Goal: Check status: Check status

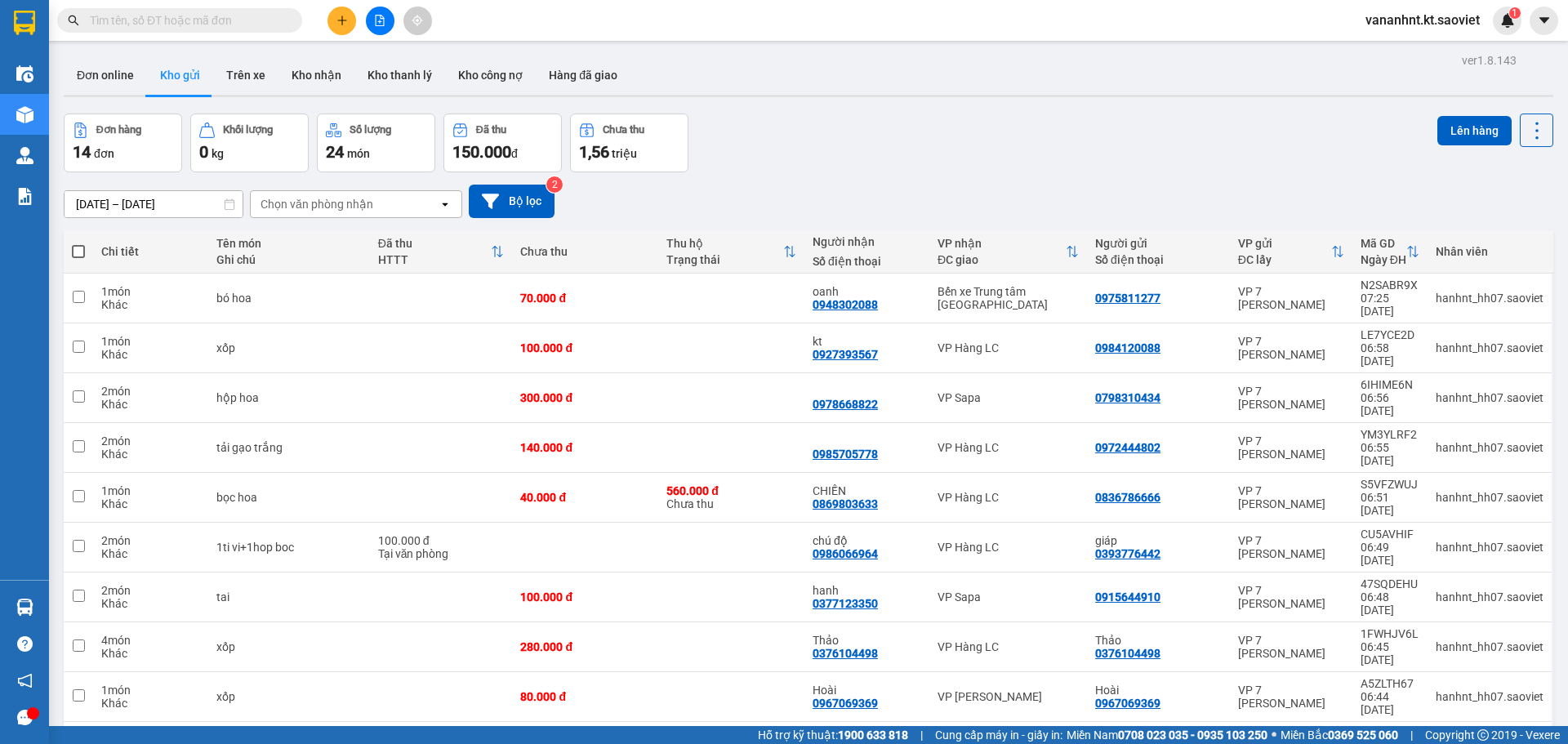
click at [1485, 648] on ul "5 / trang 10 / trang 20 / trang 50 / trang 80 / trang 100 / trang" at bounding box center [1485, 558] width 98 height 190
click at [1491, 640] on div "100 / trang" at bounding box center [1485, 631] width 98 height 30
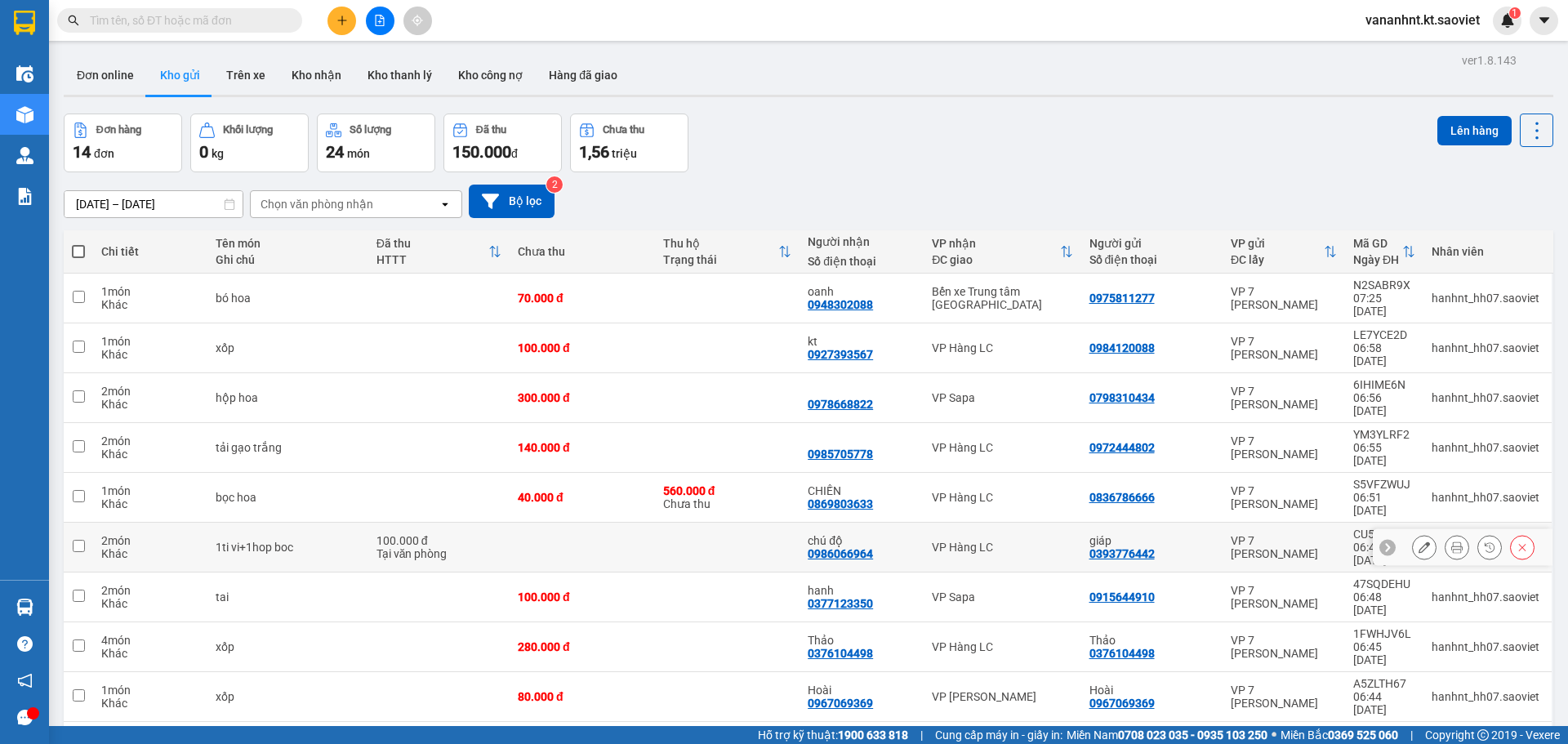
scroll to position [129, 0]
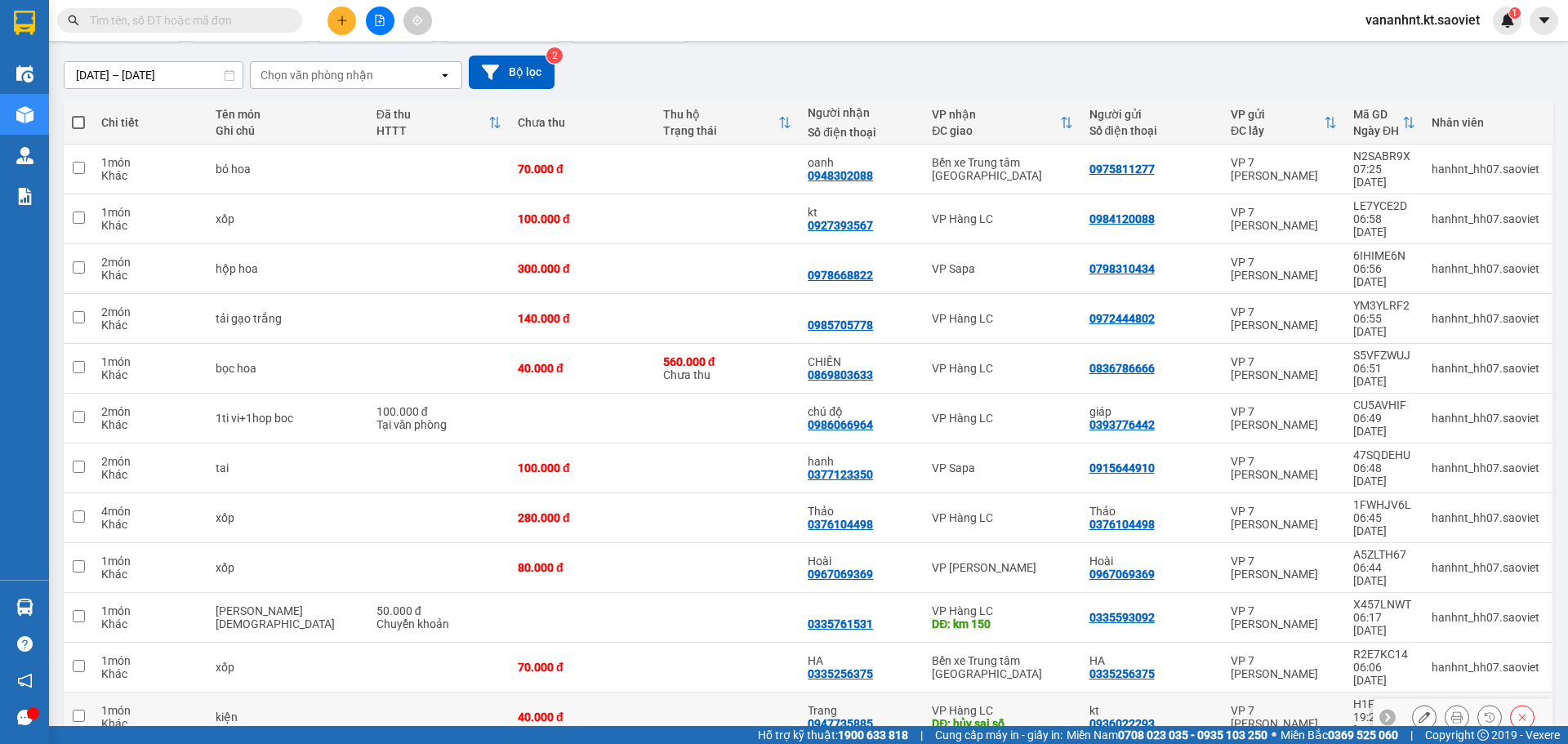
click at [1511, 703] on button at bounding box center [1522, 717] width 23 height 29
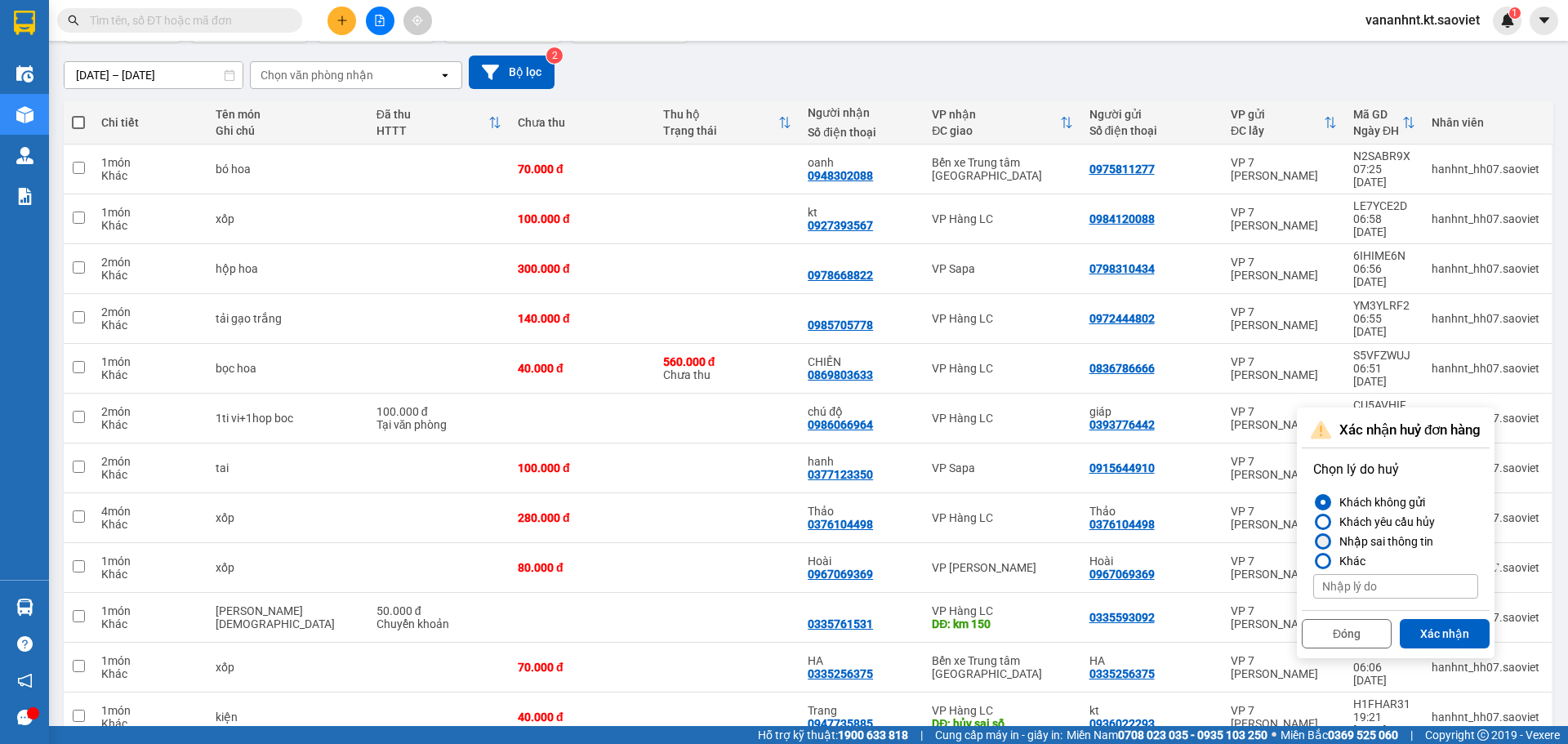
click at [1408, 544] on div "Nhập sai thông tin" at bounding box center [1383, 541] width 100 height 20
click at [1313, 541] on input "Nhập sai thông tin" at bounding box center [1313, 541] width 0 height 0
click at [1436, 627] on button "Xác nhận" at bounding box center [1444, 634] width 90 height 30
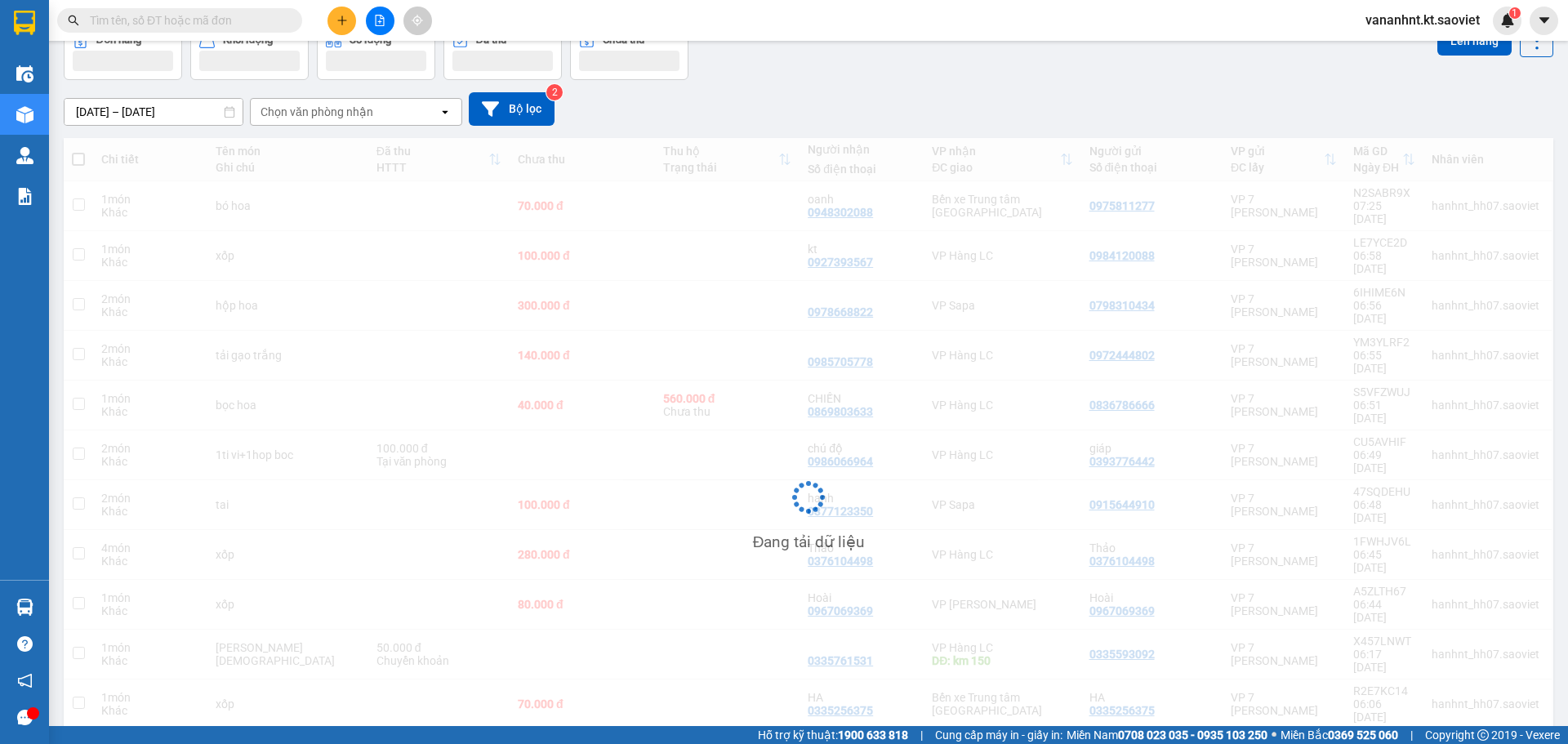
scroll to position [92, 0]
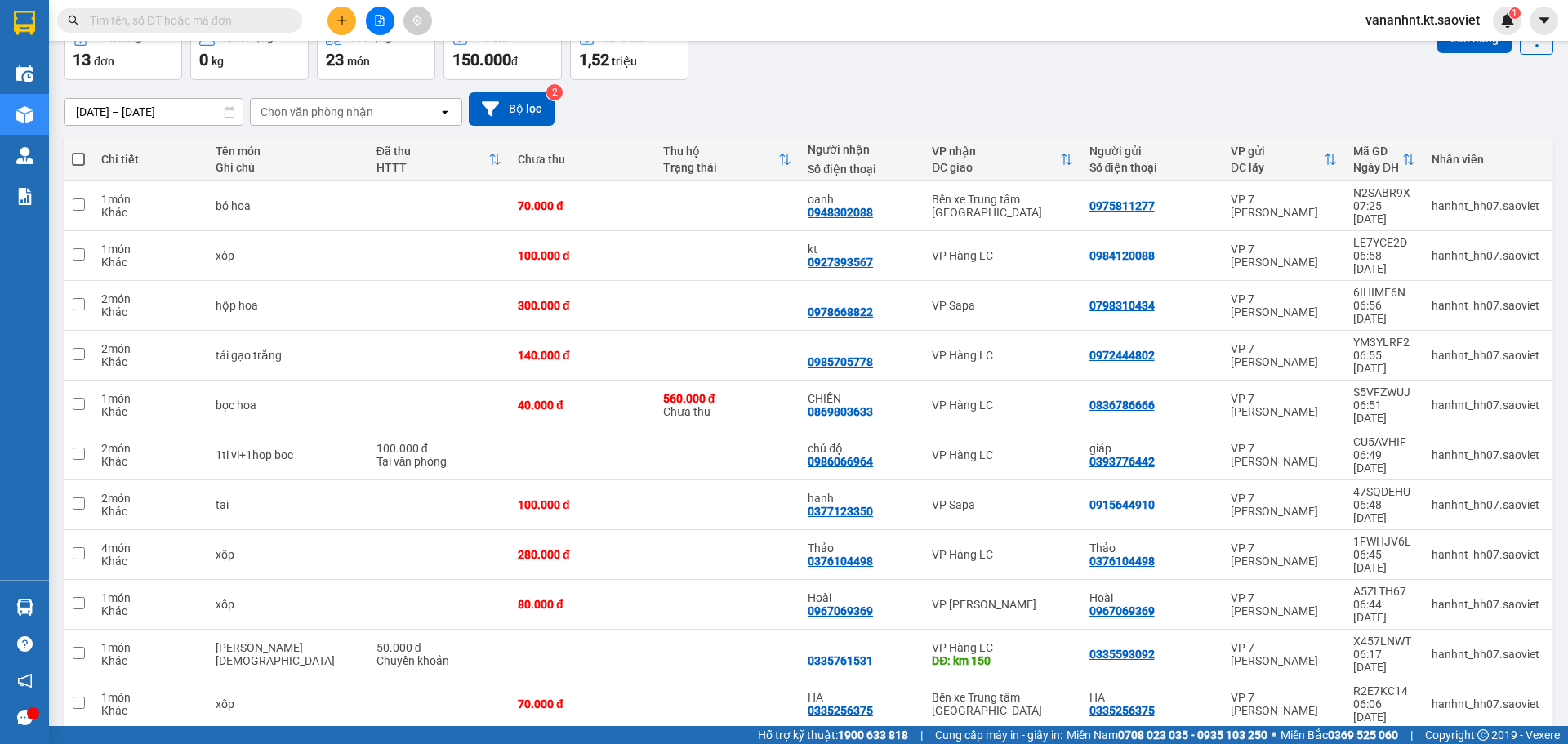
click at [1518, 740] on button at bounding box center [1522, 754] width 23 height 29
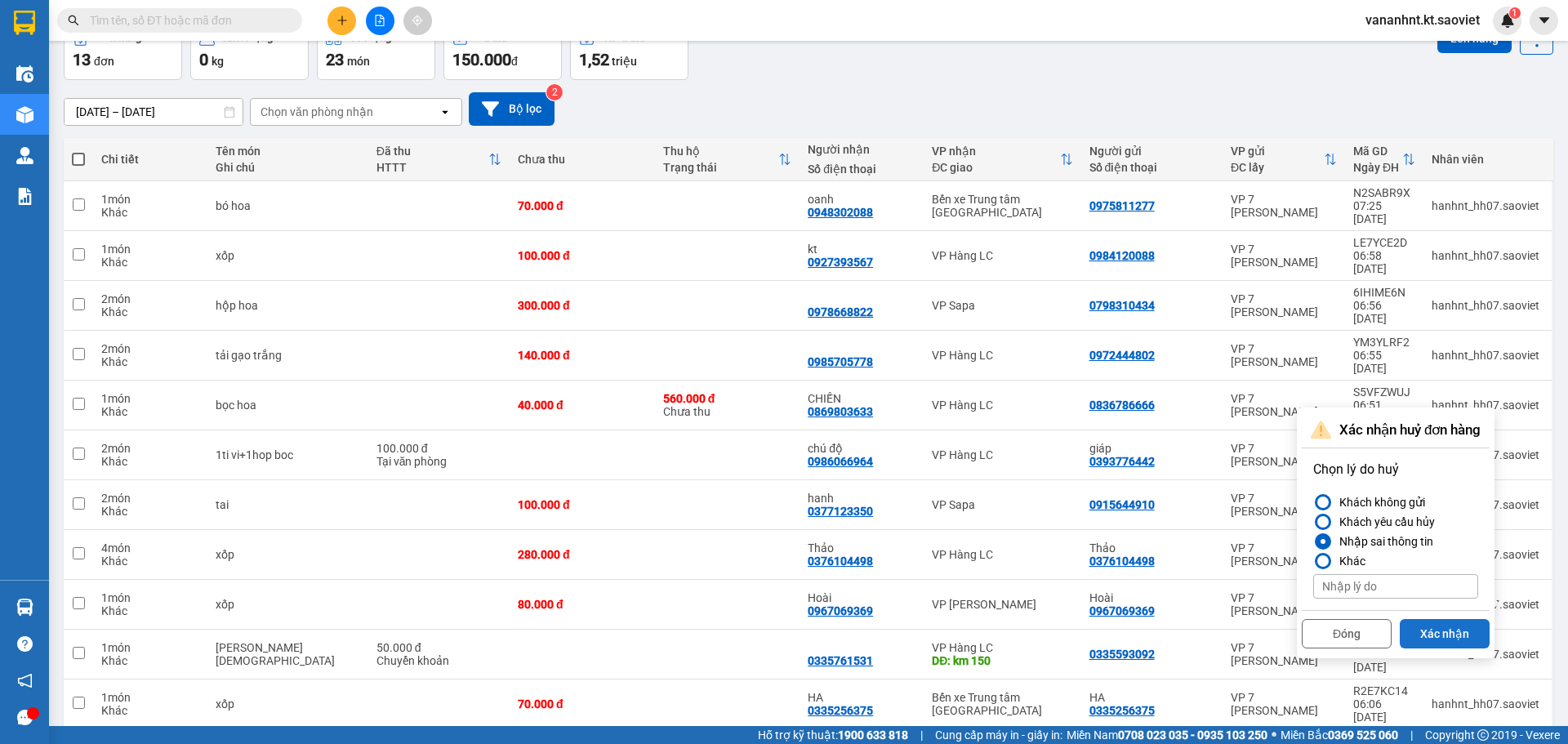
click at [1455, 631] on button "Xác nhận" at bounding box center [1444, 634] width 90 height 30
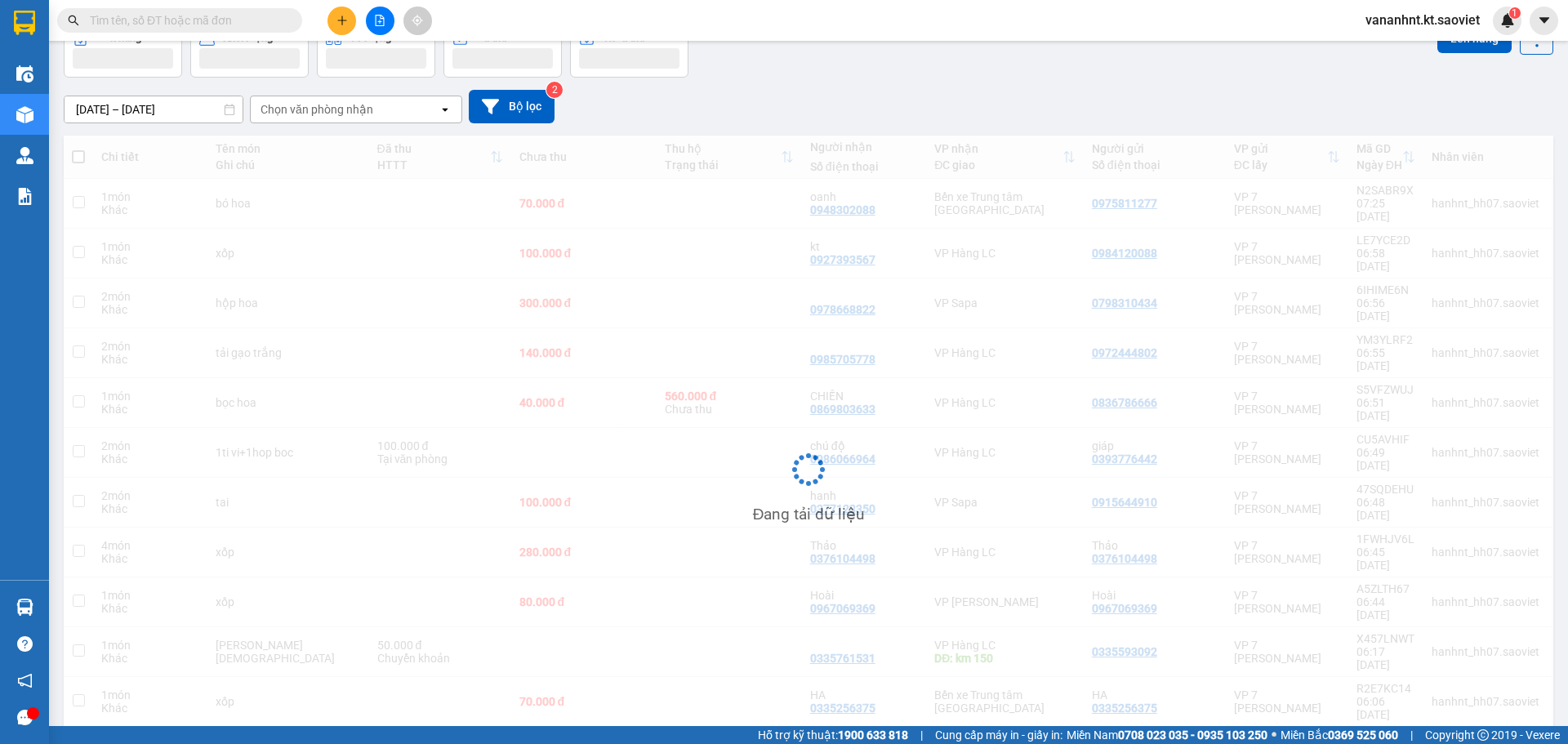
scroll to position [75, 0]
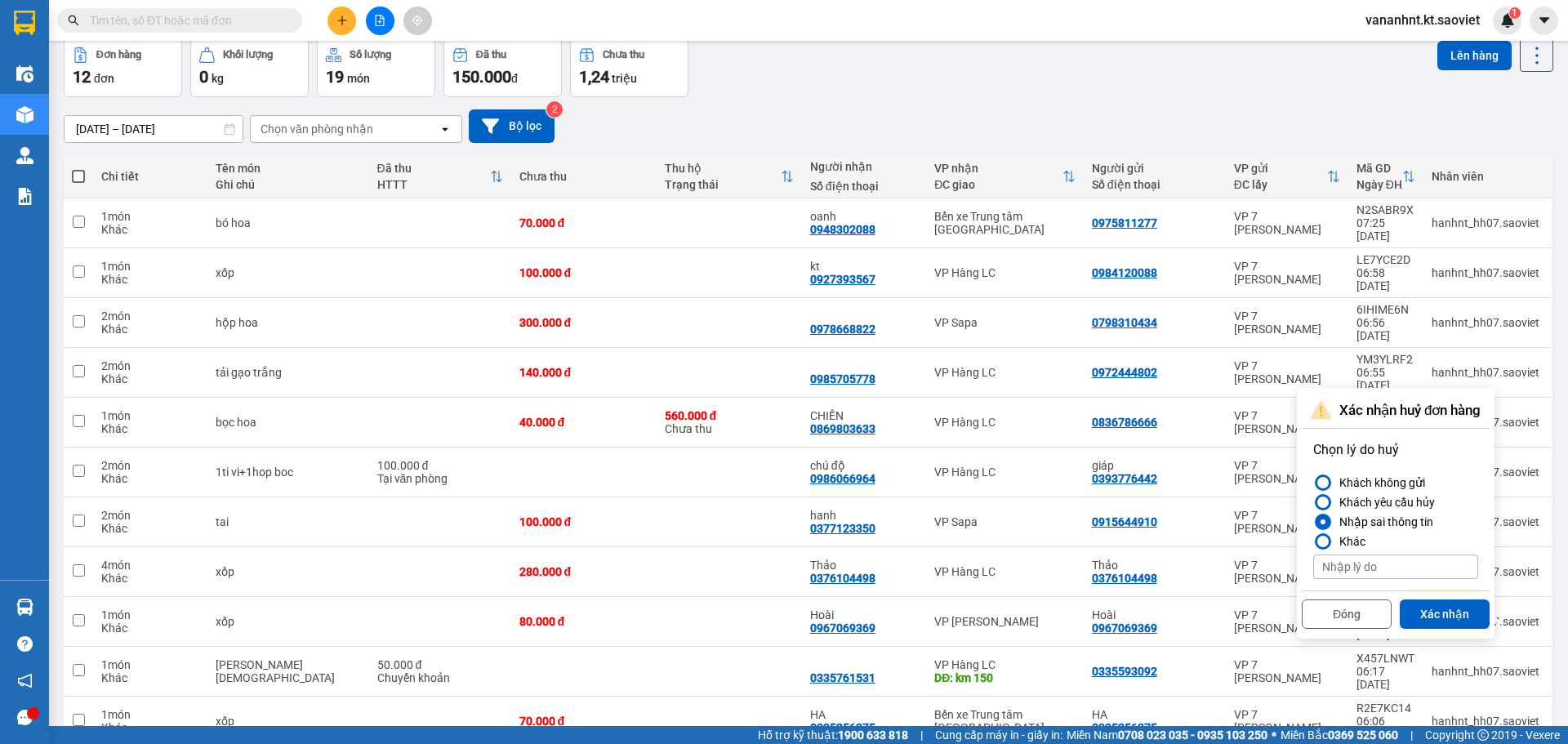
drag, startPoint x: 1455, startPoint y: 609, endPoint x: 1427, endPoint y: 591, distance: 33.3
click at [1454, 609] on button "Xác nhận" at bounding box center [1444, 615] width 90 height 30
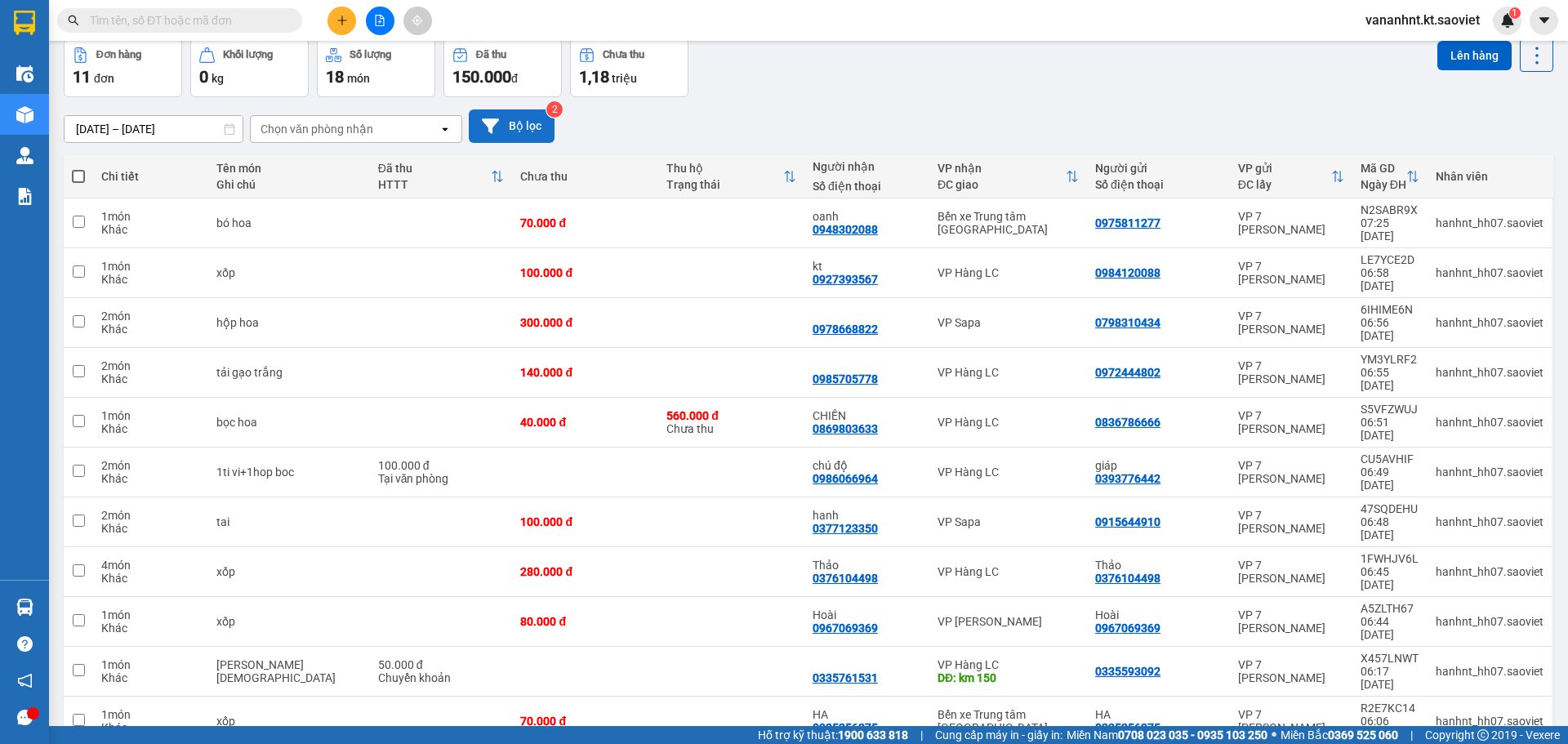
click at [516, 136] on button "Bộ lọc" at bounding box center [512, 126] width 86 height 33
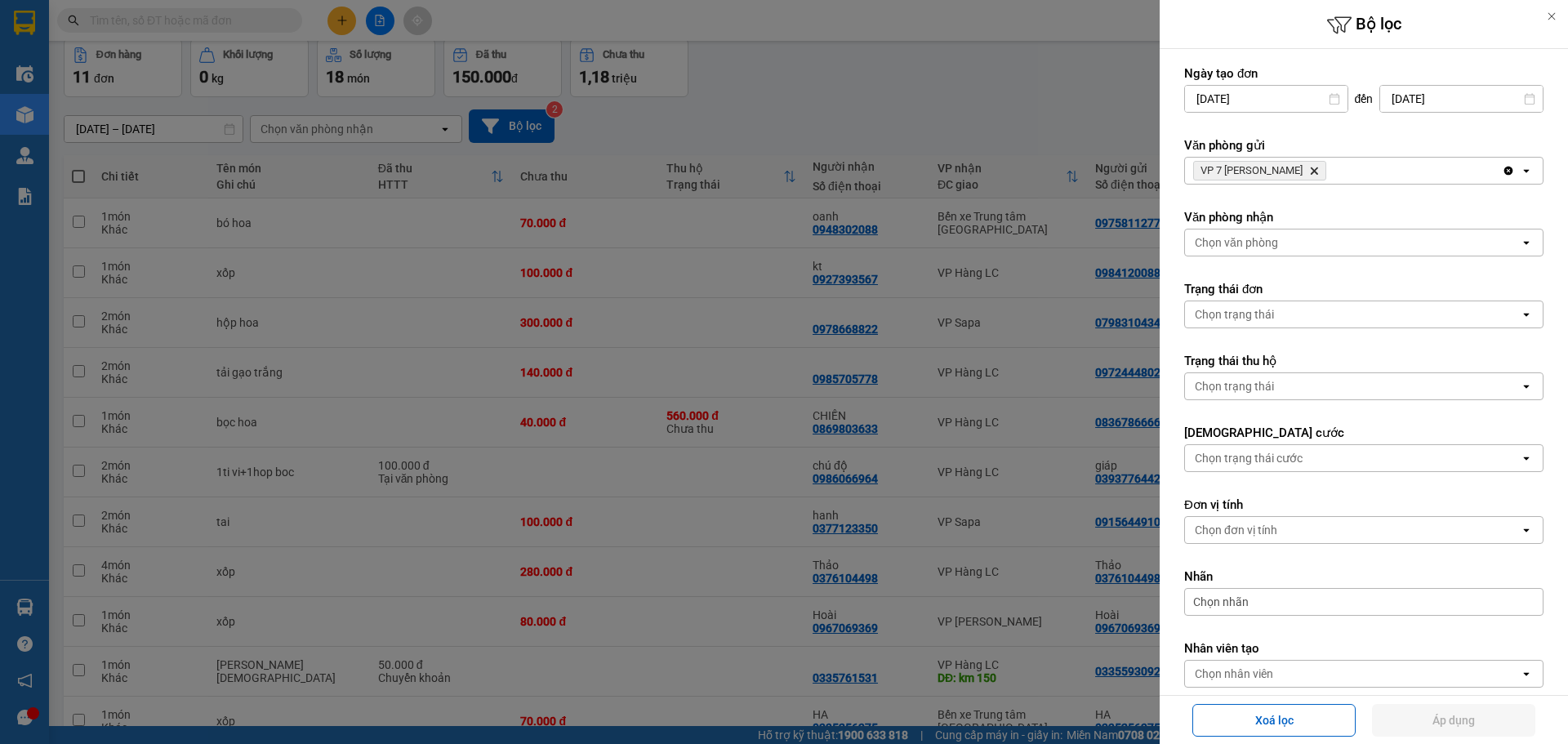
click at [1310, 168] on icon "VP 7 Phạm Văn Đồng, close by backspace" at bounding box center [1314, 171] width 7 height 7
click at [1310, 168] on div "Chọn văn phòng" at bounding box center [1352, 170] width 335 height 26
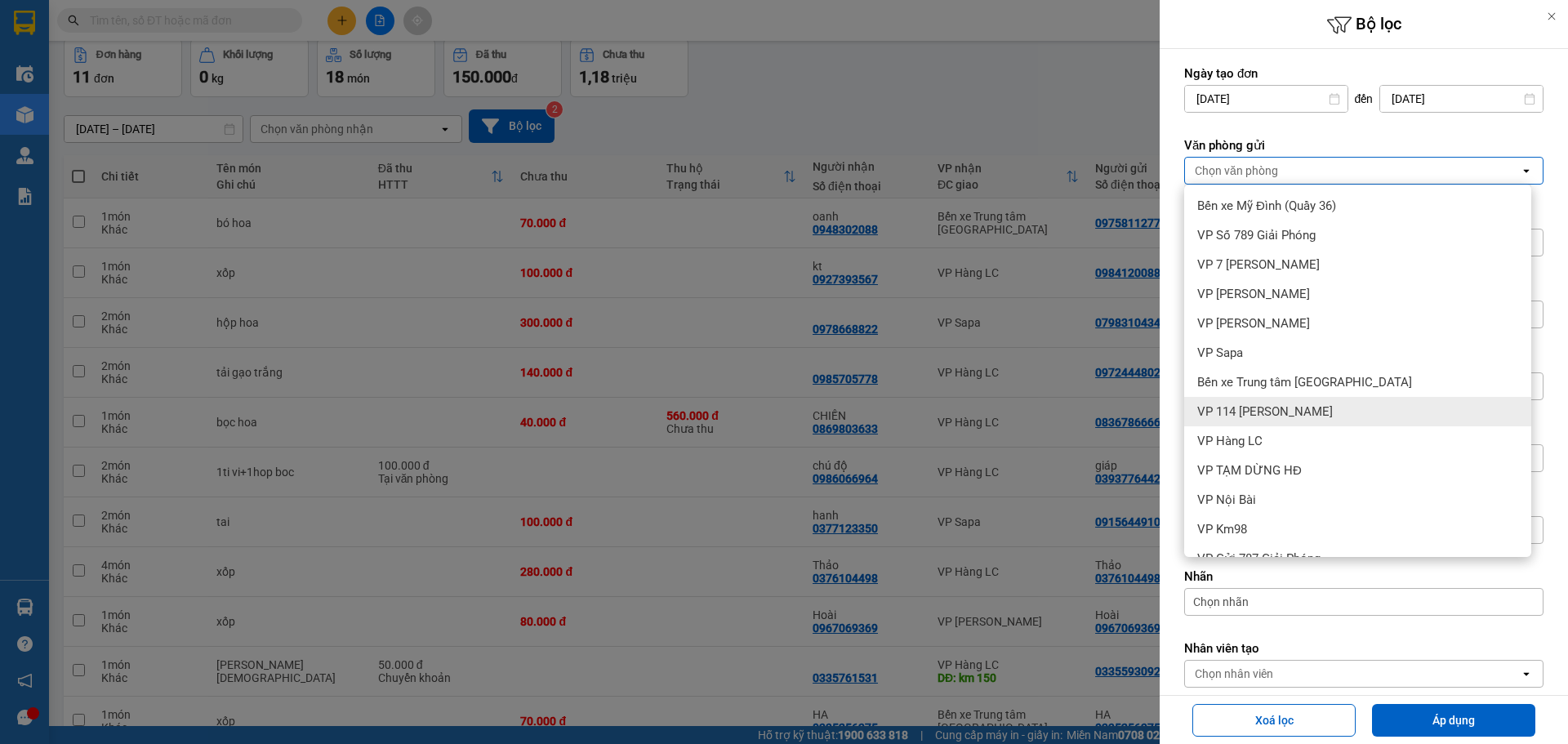
click at [1291, 402] on div "VP 114 [PERSON_NAME]" at bounding box center [1357, 412] width 347 height 30
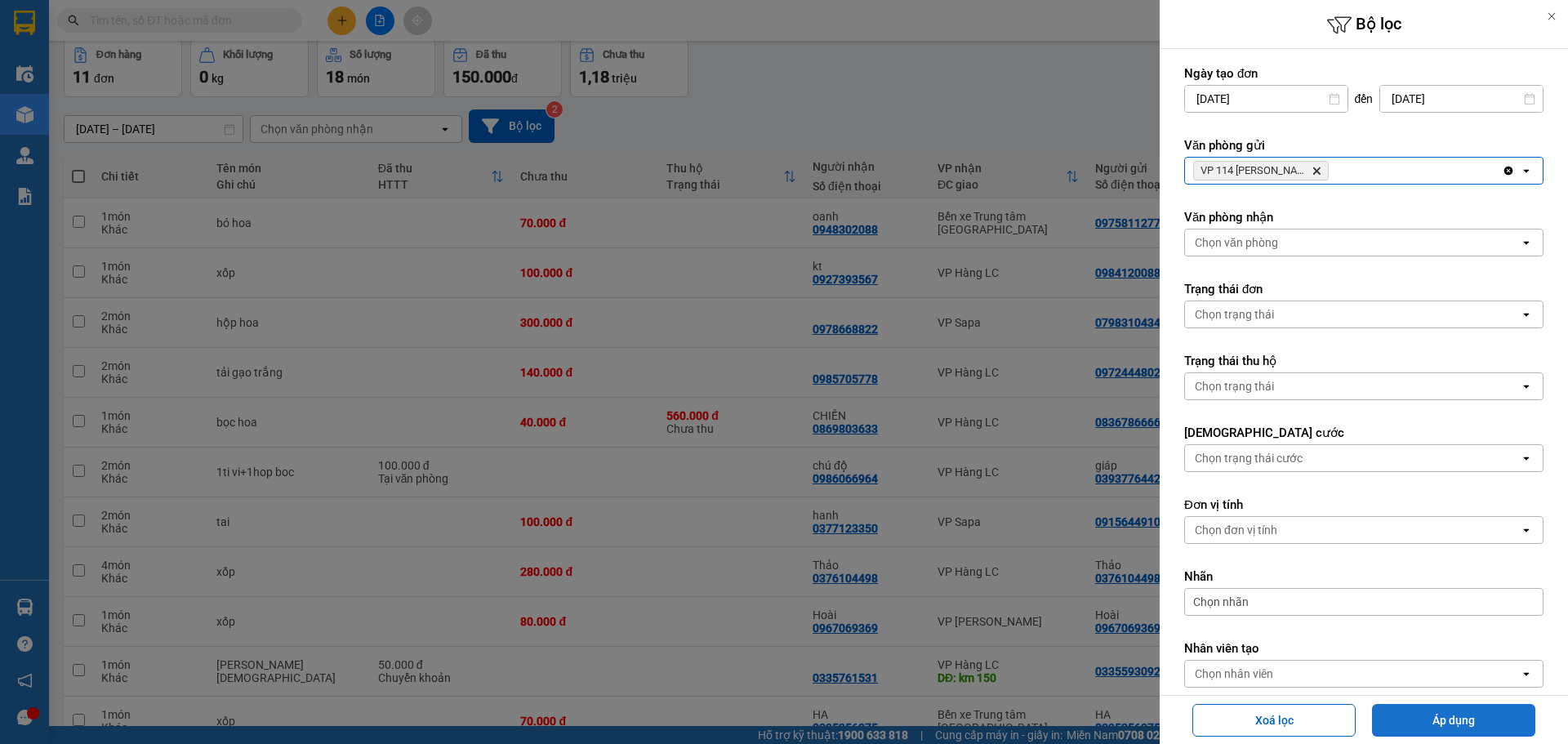
click at [1451, 704] on button "Áp dụng" at bounding box center [1454, 720] width 164 height 33
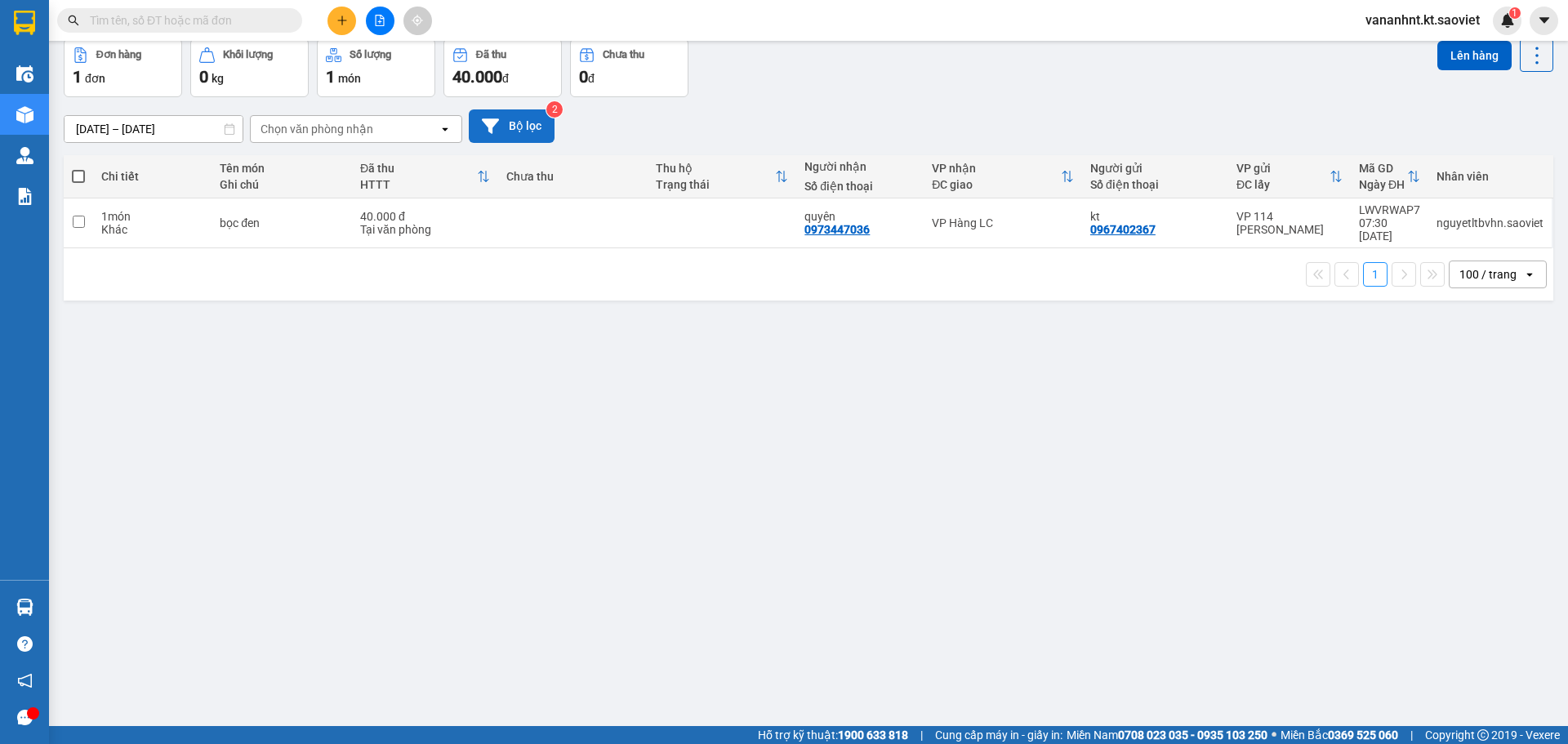
click at [483, 111] on button "Bộ lọc" at bounding box center [512, 126] width 86 height 33
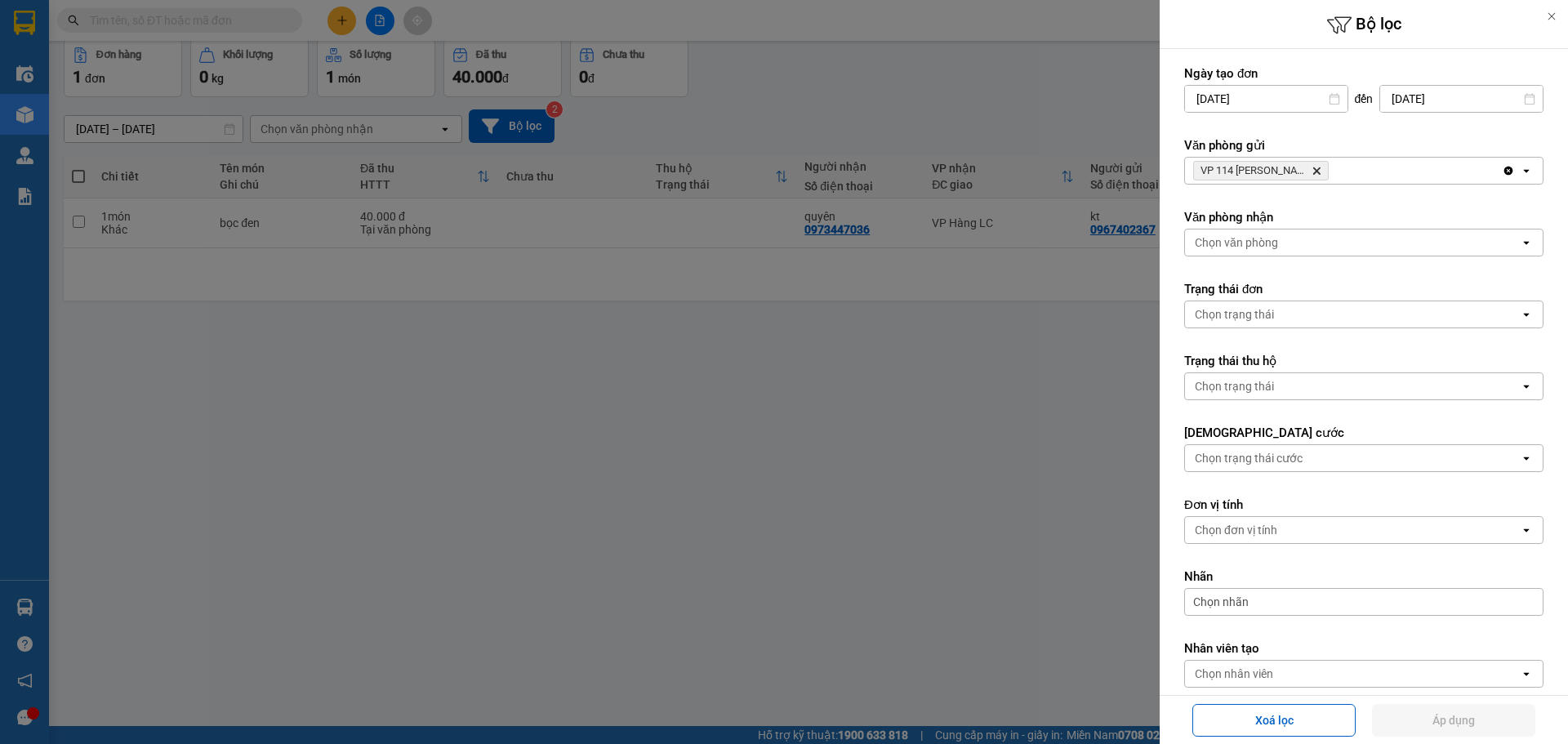
click at [1317, 168] on icon "Delete" at bounding box center [1316, 170] width 10 height 10
click at [1317, 168] on div "Chọn văn phòng" at bounding box center [1352, 170] width 335 height 26
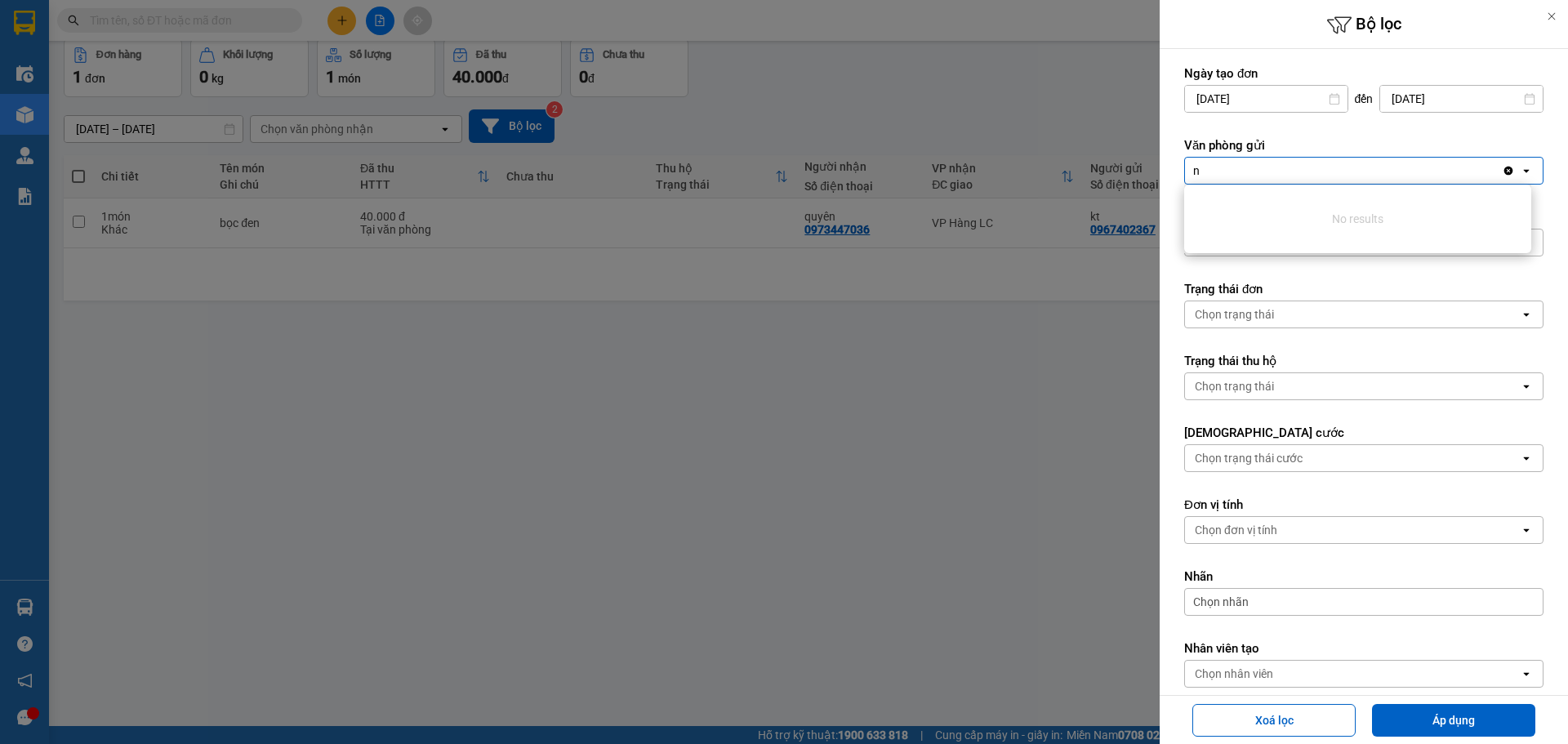
type input "n"
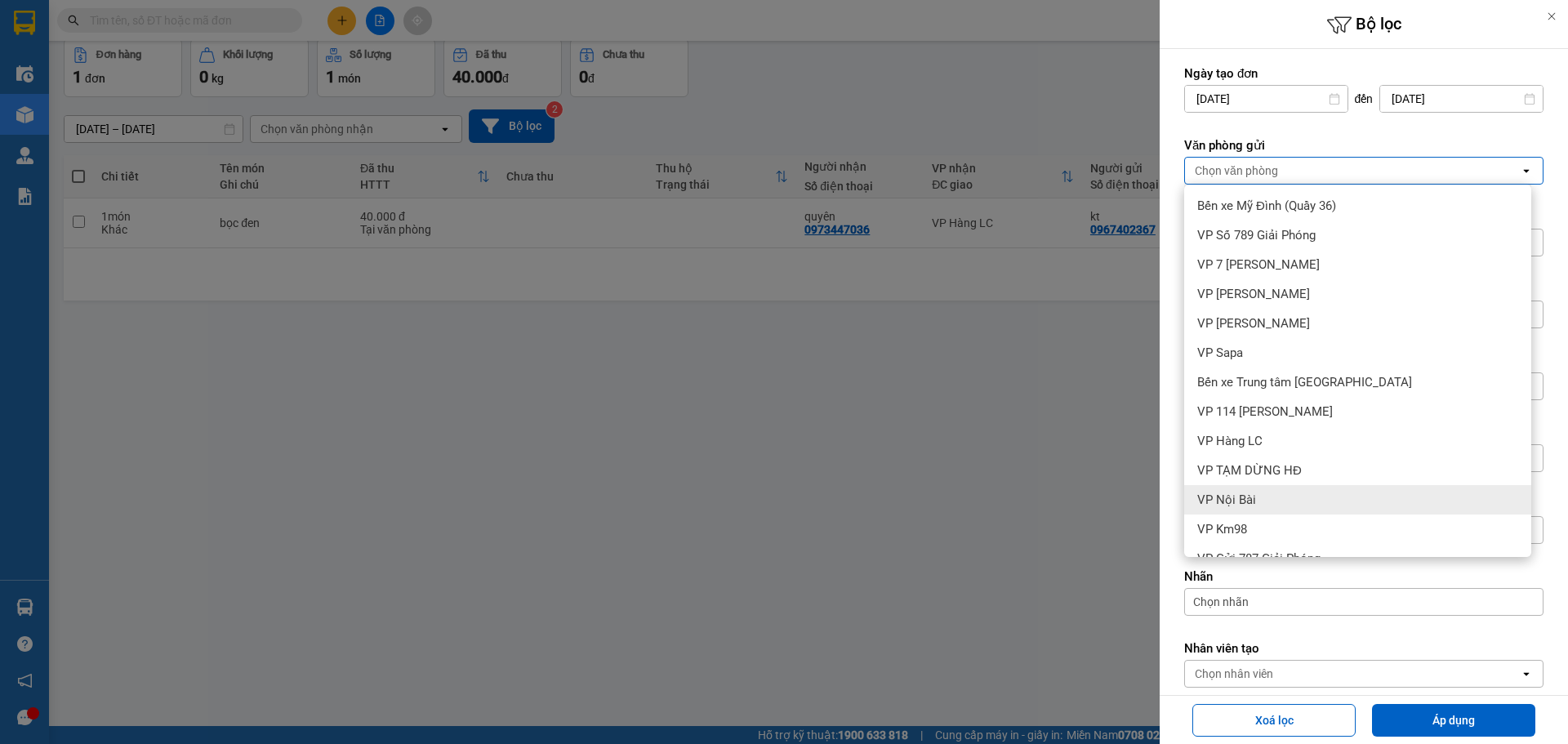
click at [1264, 499] on div "VP Nội Bài" at bounding box center [1357, 500] width 347 height 30
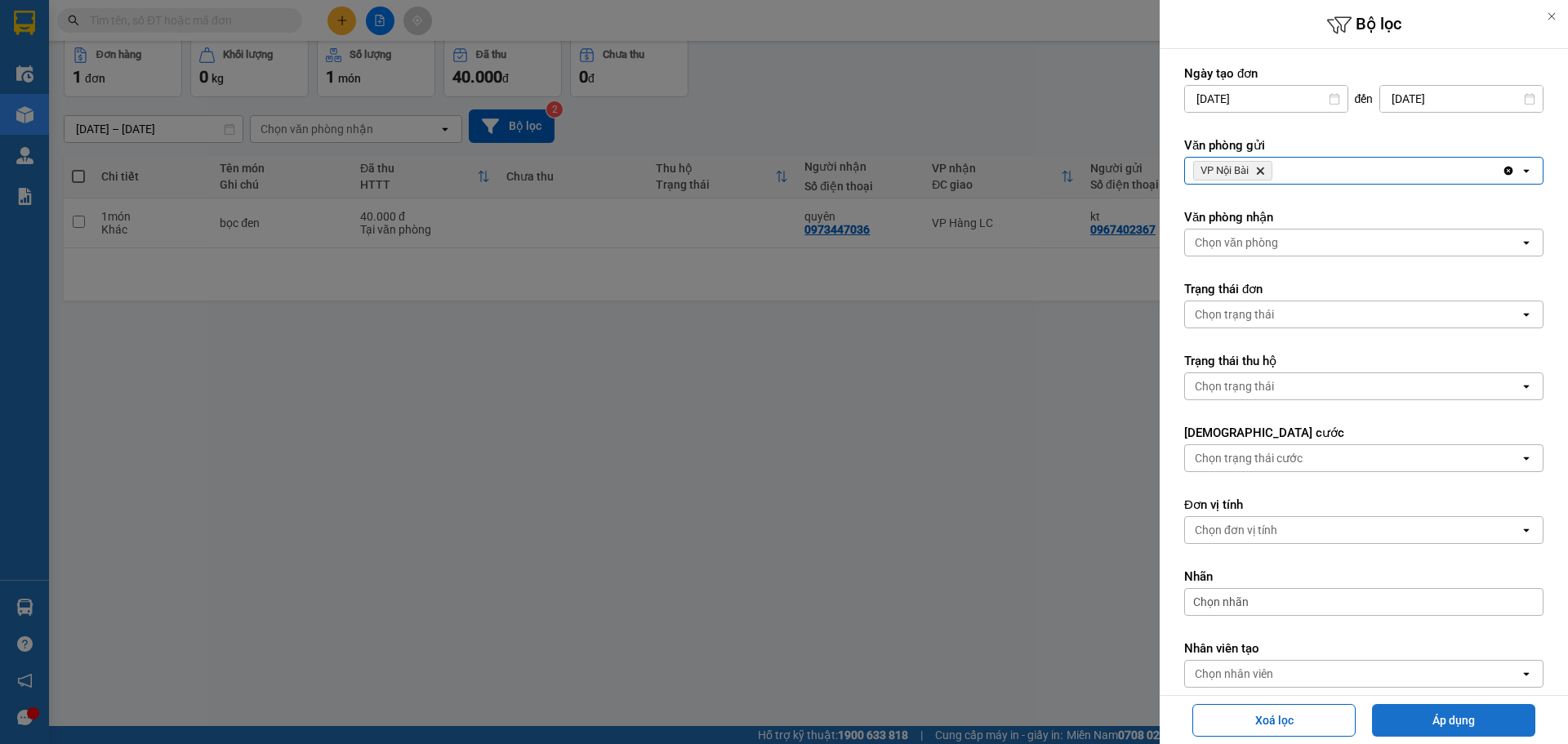
click at [1478, 726] on button "Áp dụng" at bounding box center [1454, 720] width 164 height 33
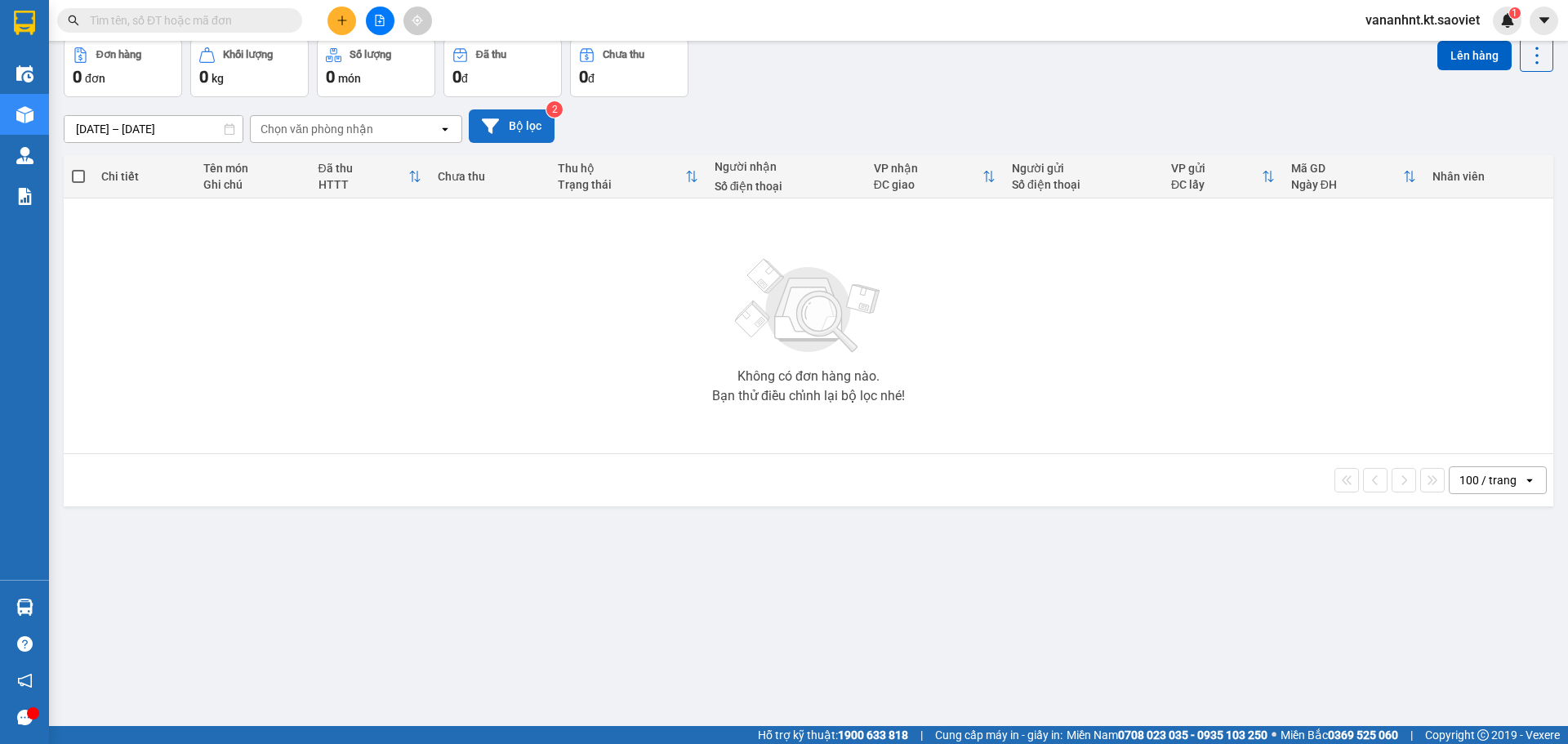
click at [515, 115] on button "Bộ lọc" at bounding box center [512, 126] width 86 height 33
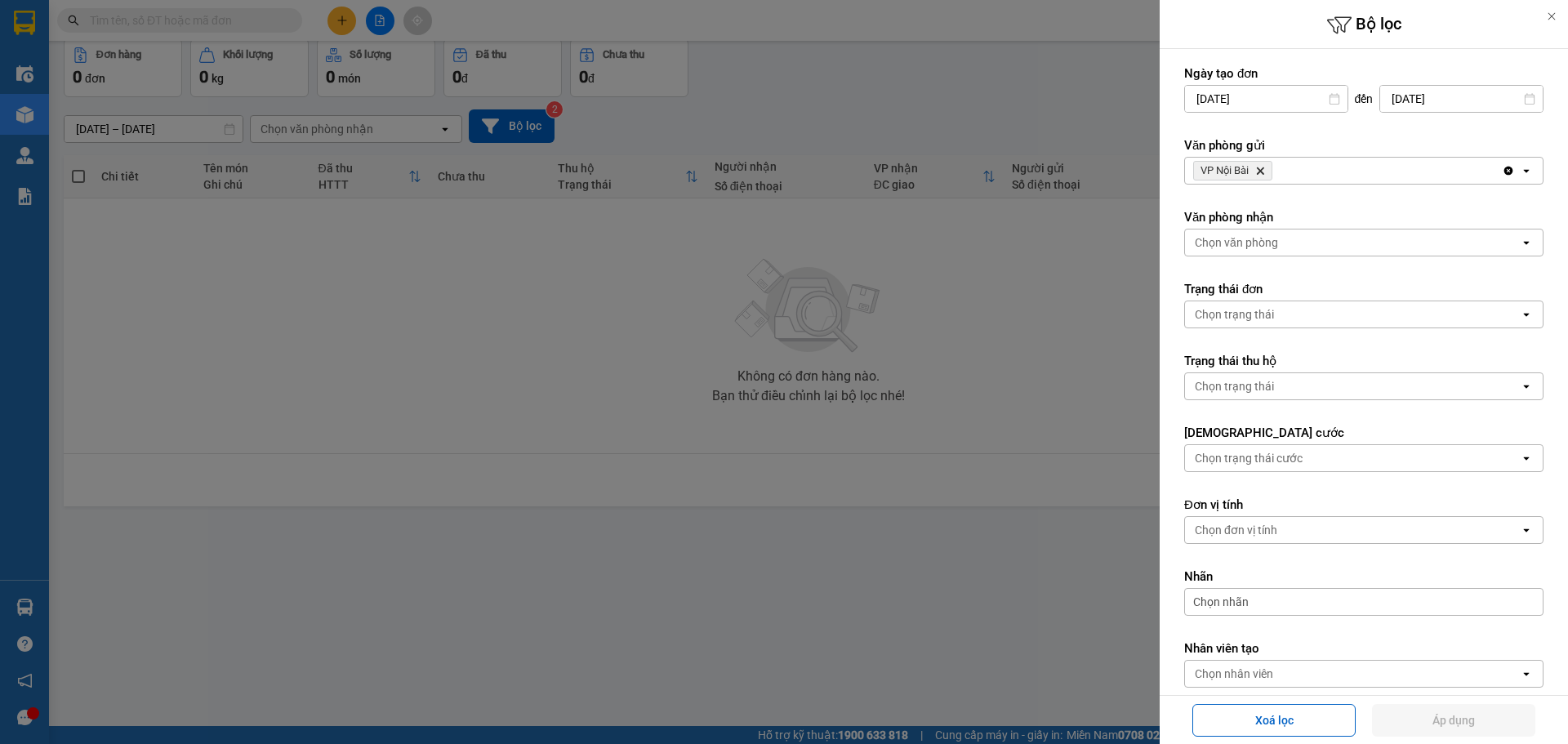
click at [1261, 177] on span "VP Nội Bài Delete" at bounding box center [1232, 170] width 79 height 20
click at [1262, 163] on span "VP Nội Bài Delete" at bounding box center [1232, 170] width 79 height 20
click at [1264, 168] on icon "VP Nội Bài, close by backspace" at bounding box center [1261, 171] width 7 height 7
click at [1264, 168] on div "Chọn văn phòng" at bounding box center [1237, 171] width 84 height 17
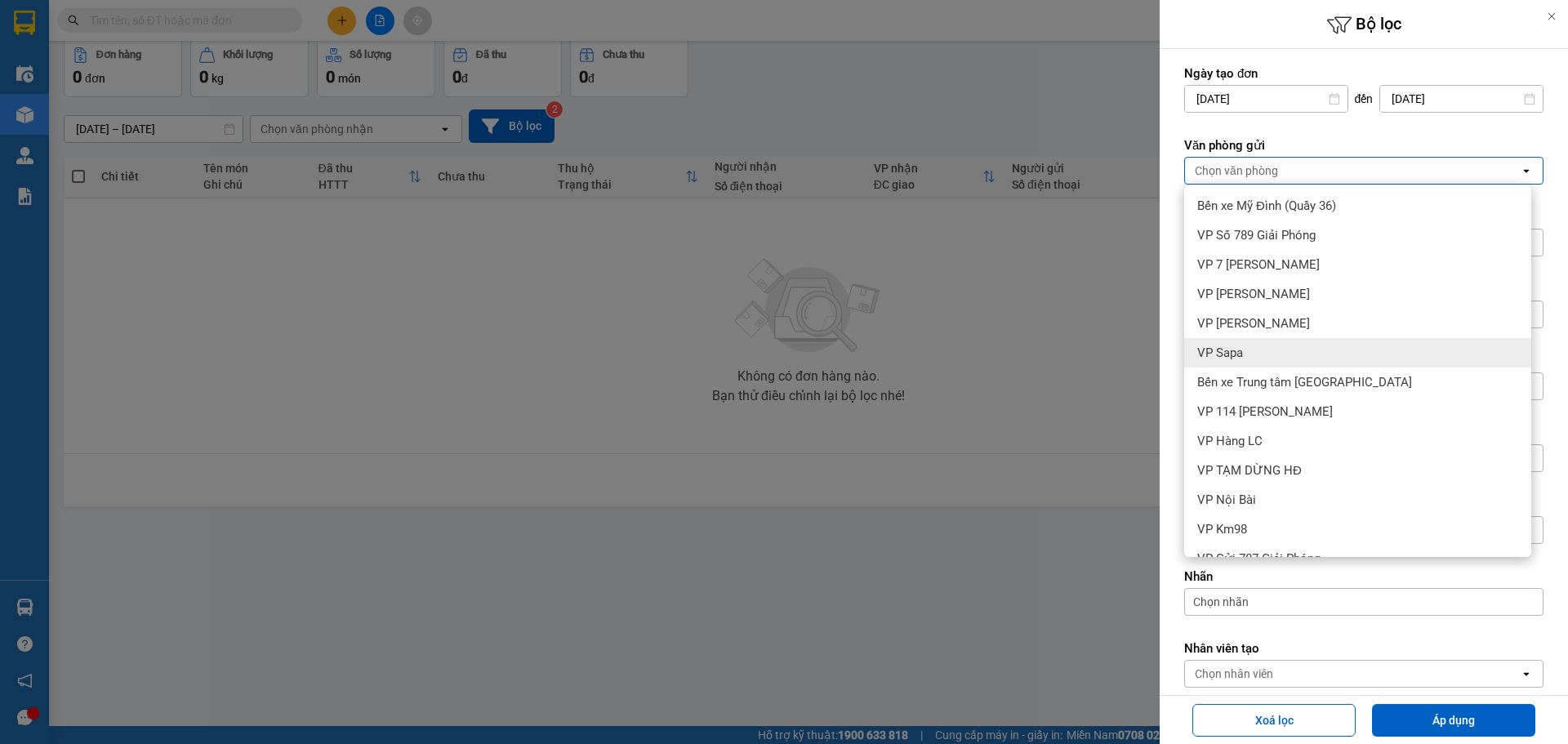
scroll to position [82, 0]
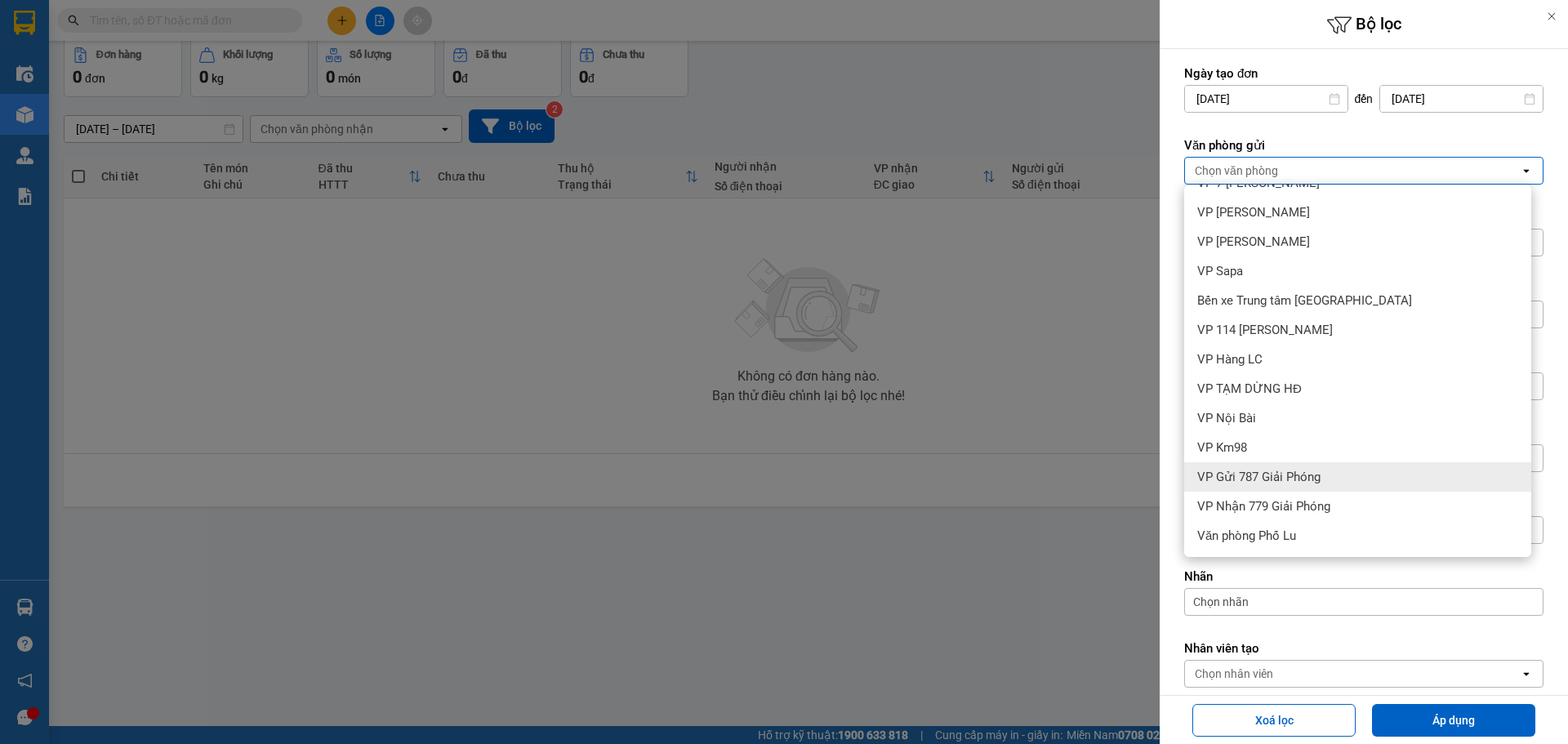
click at [1303, 476] on span "VP Gửi 787 Giải Phóng" at bounding box center [1258, 477] width 124 height 17
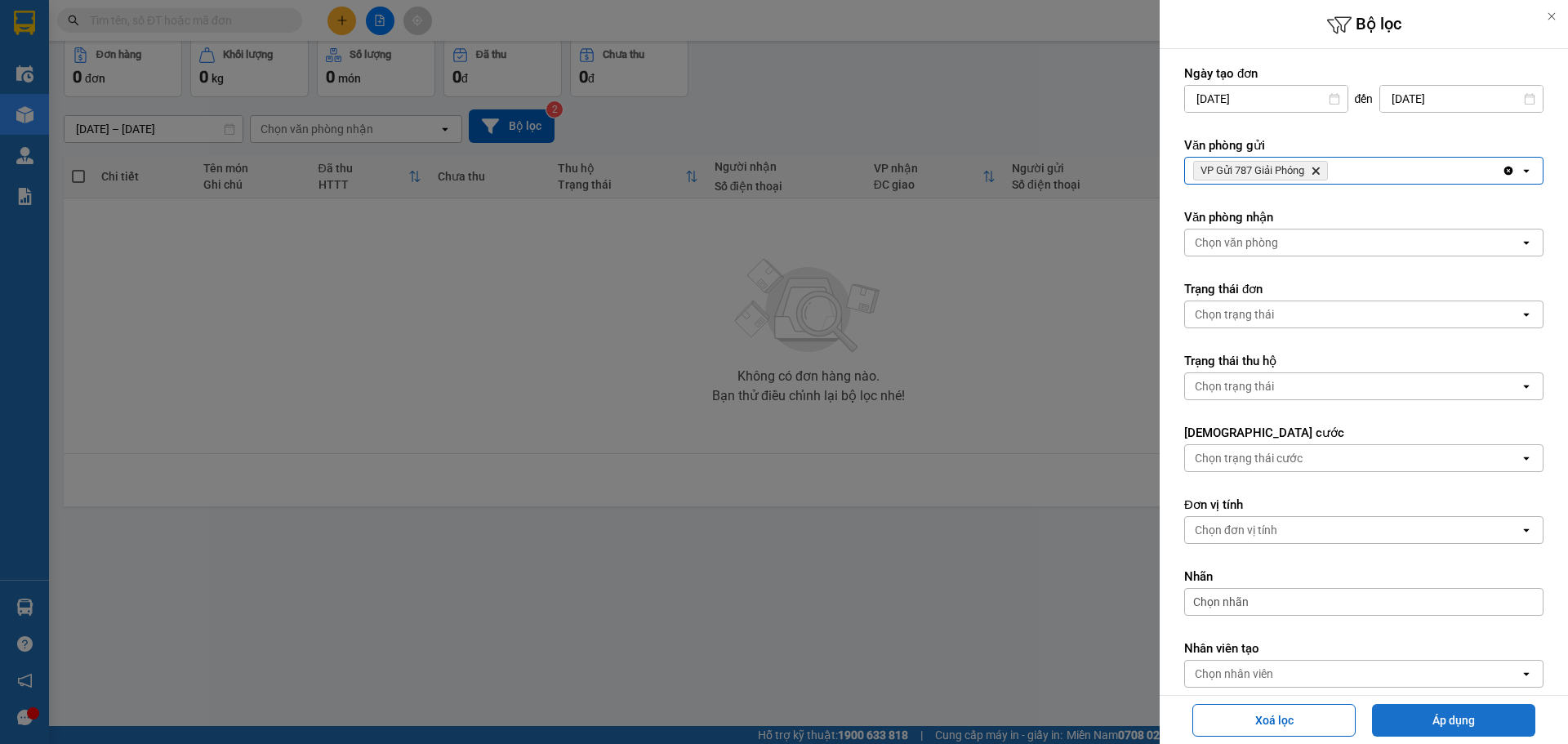
click at [1480, 716] on button "Áp dụng" at bounding box center [1454, 720] width 164 height 33
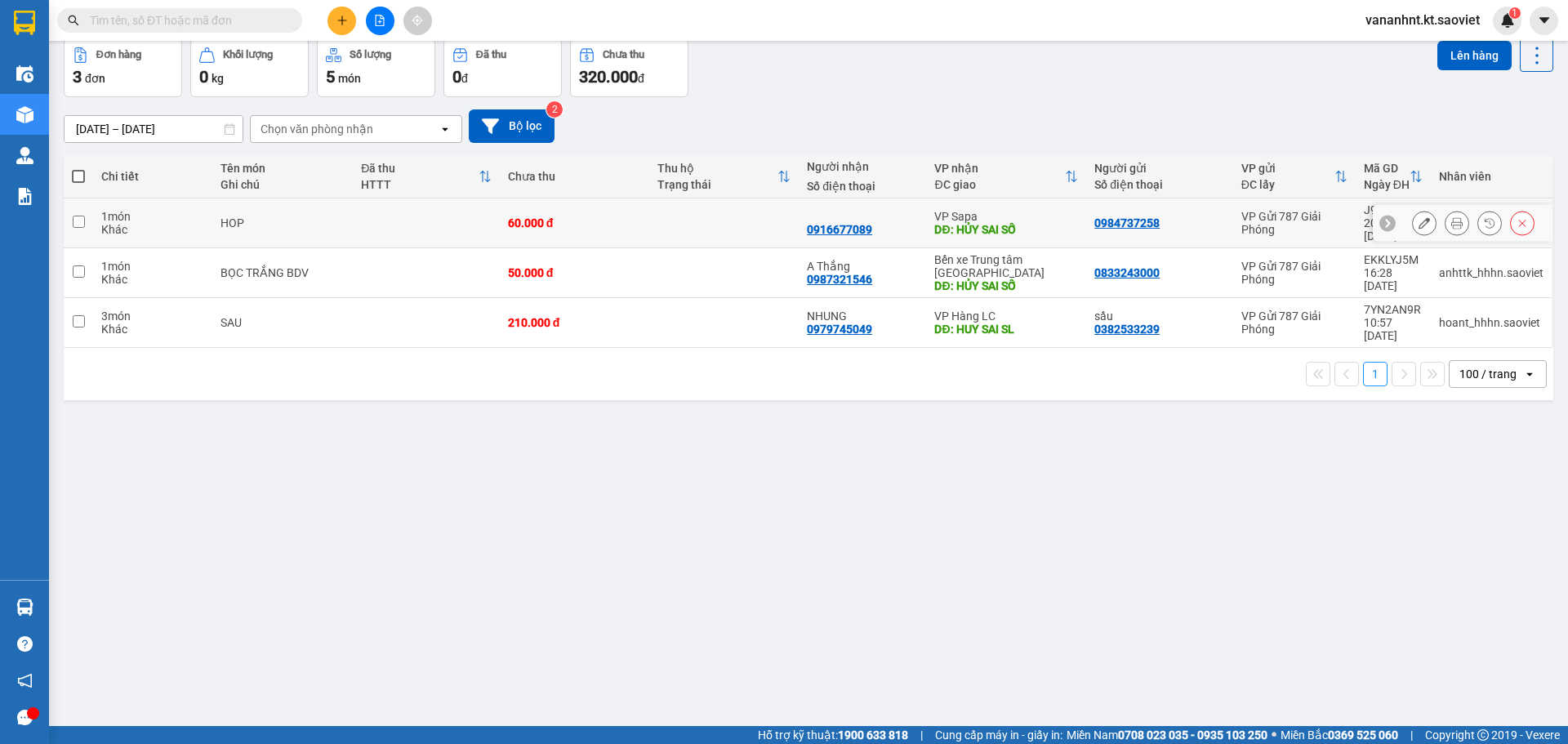
click at [1519, 219] on icon at bounding box center [1522, 223] width 7 height 7
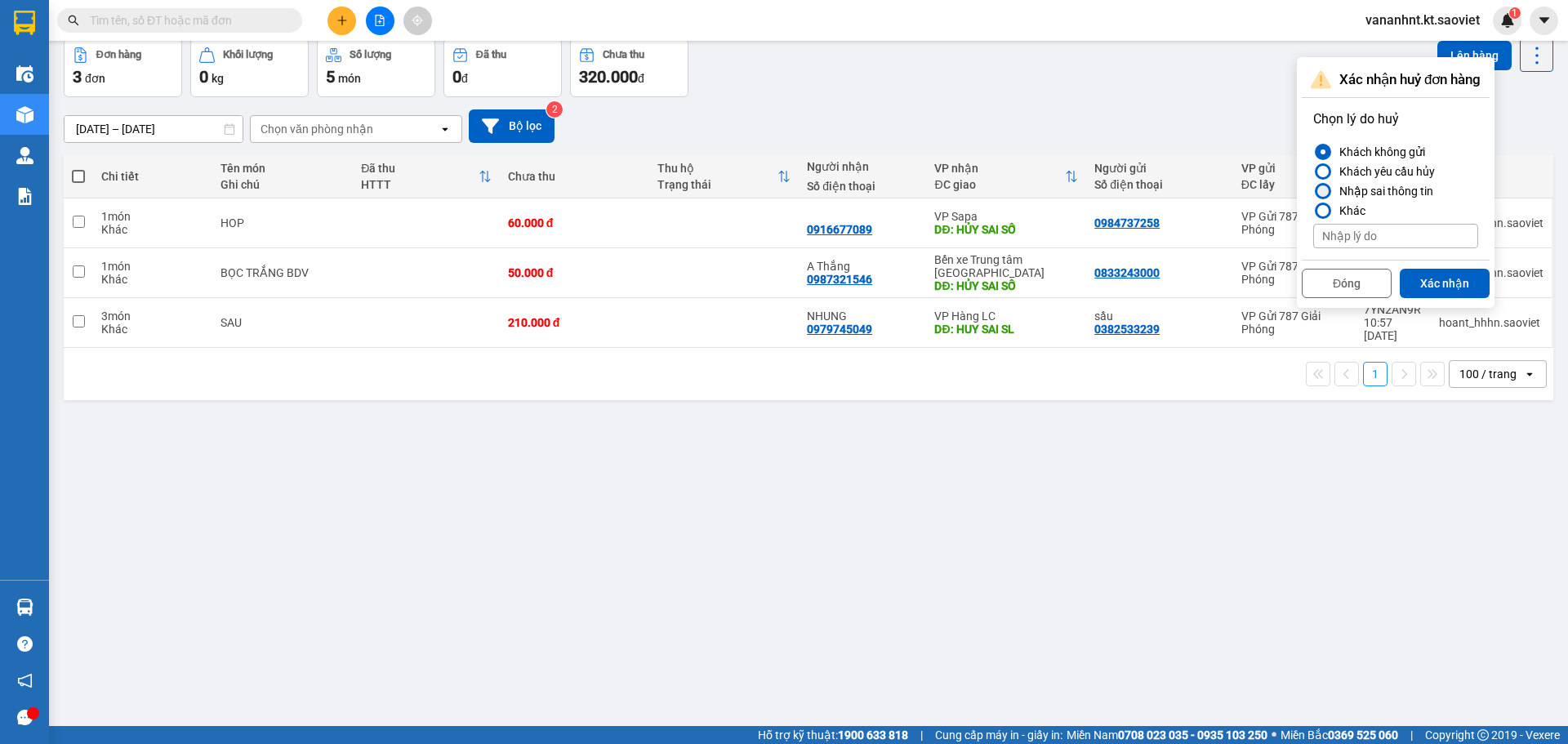
click at [1413, 187] on div "Nhập sai thông tin" at bounding box center [1383, 191] width 100 height 20
click at [1313, 191] on input "Nhập sai thông tin" at bounding box center [1313, 191] width 0 height 0
click at [1441, 279] on button "Xác nhận" at bounding box center [1444, 284] width 90 height 30
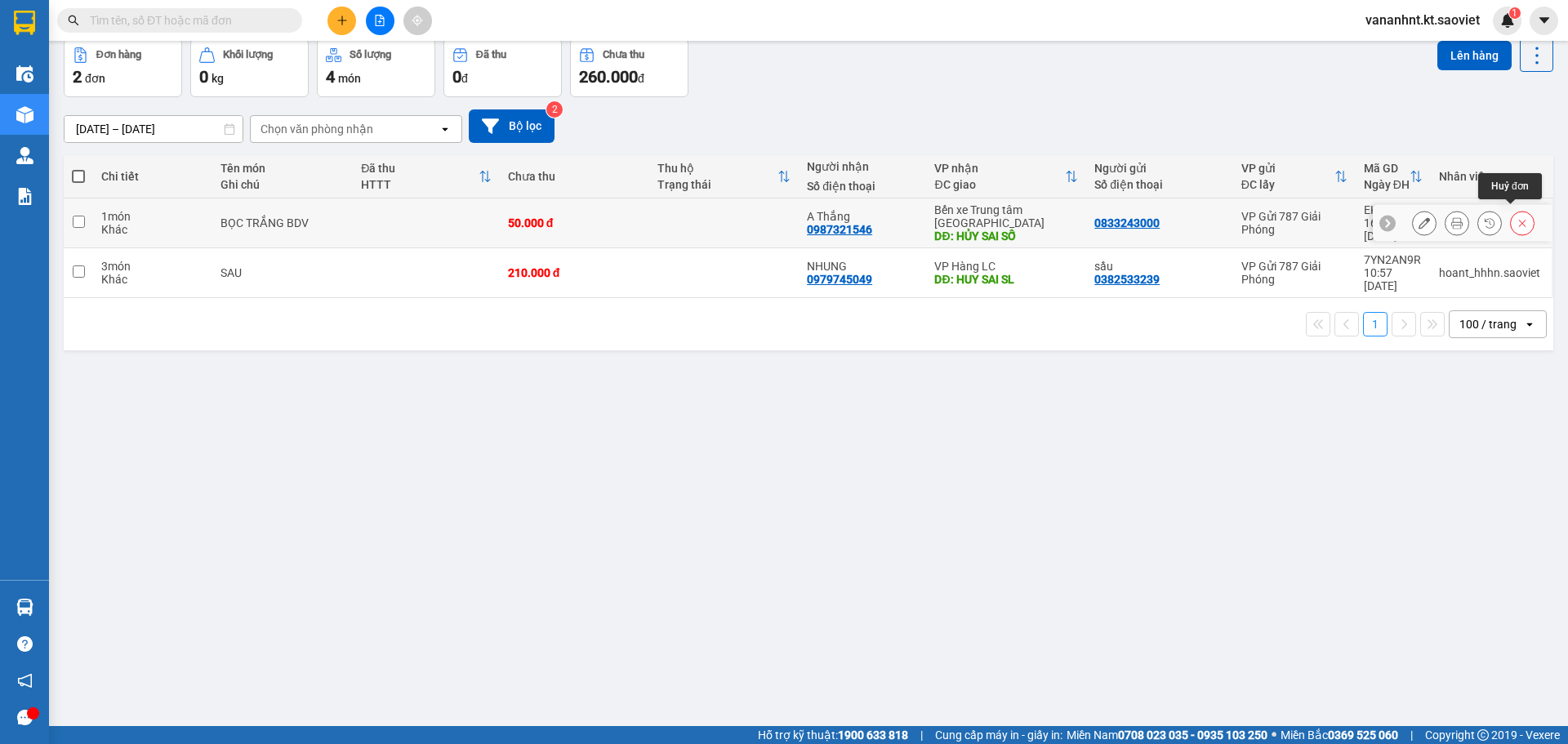
click at [1516, 210] on button at bounding box center [1522, 223] width 23 height 29
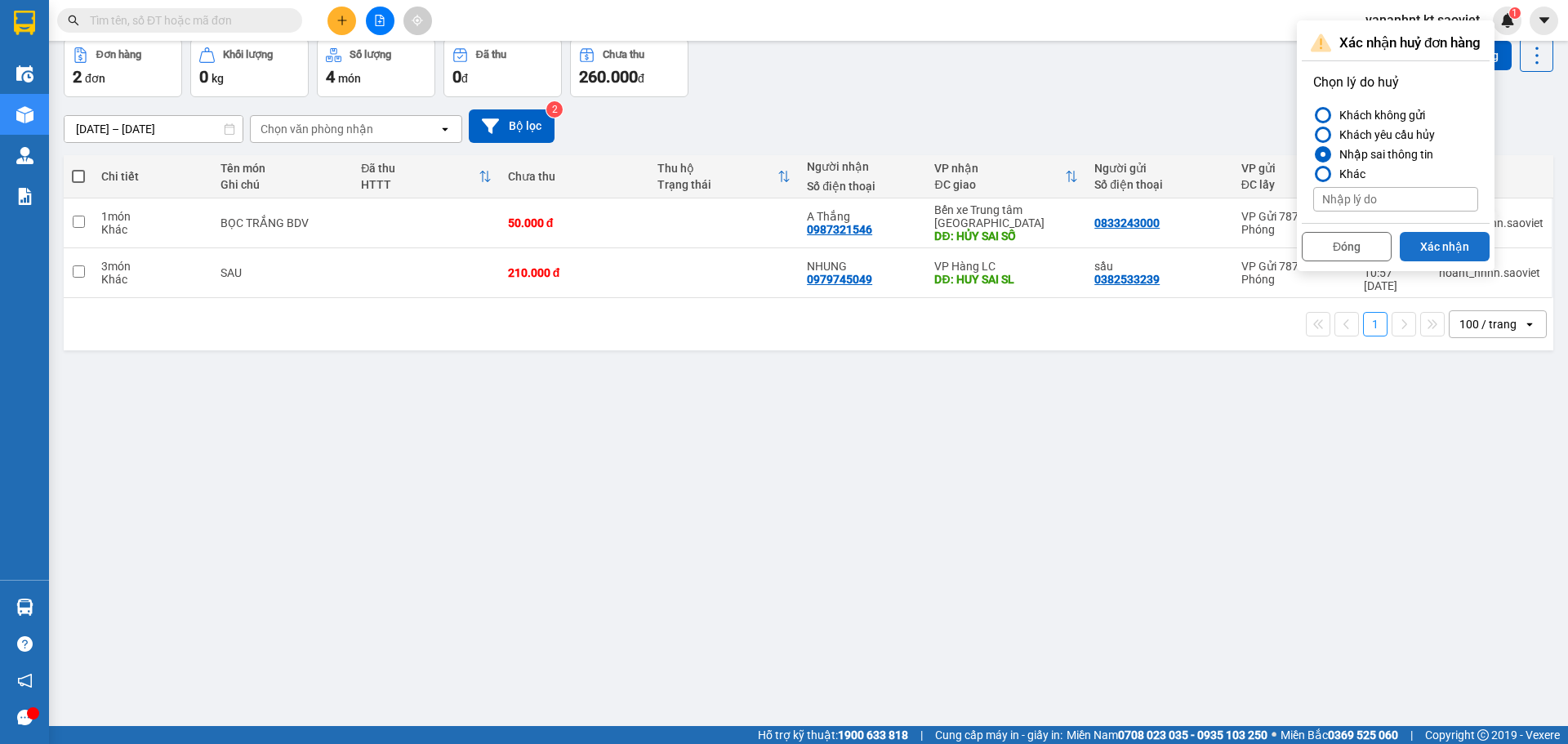
click at [1454, 238] on button "Xác nhận" at bounding box center [1444, 246] width 90 height 30
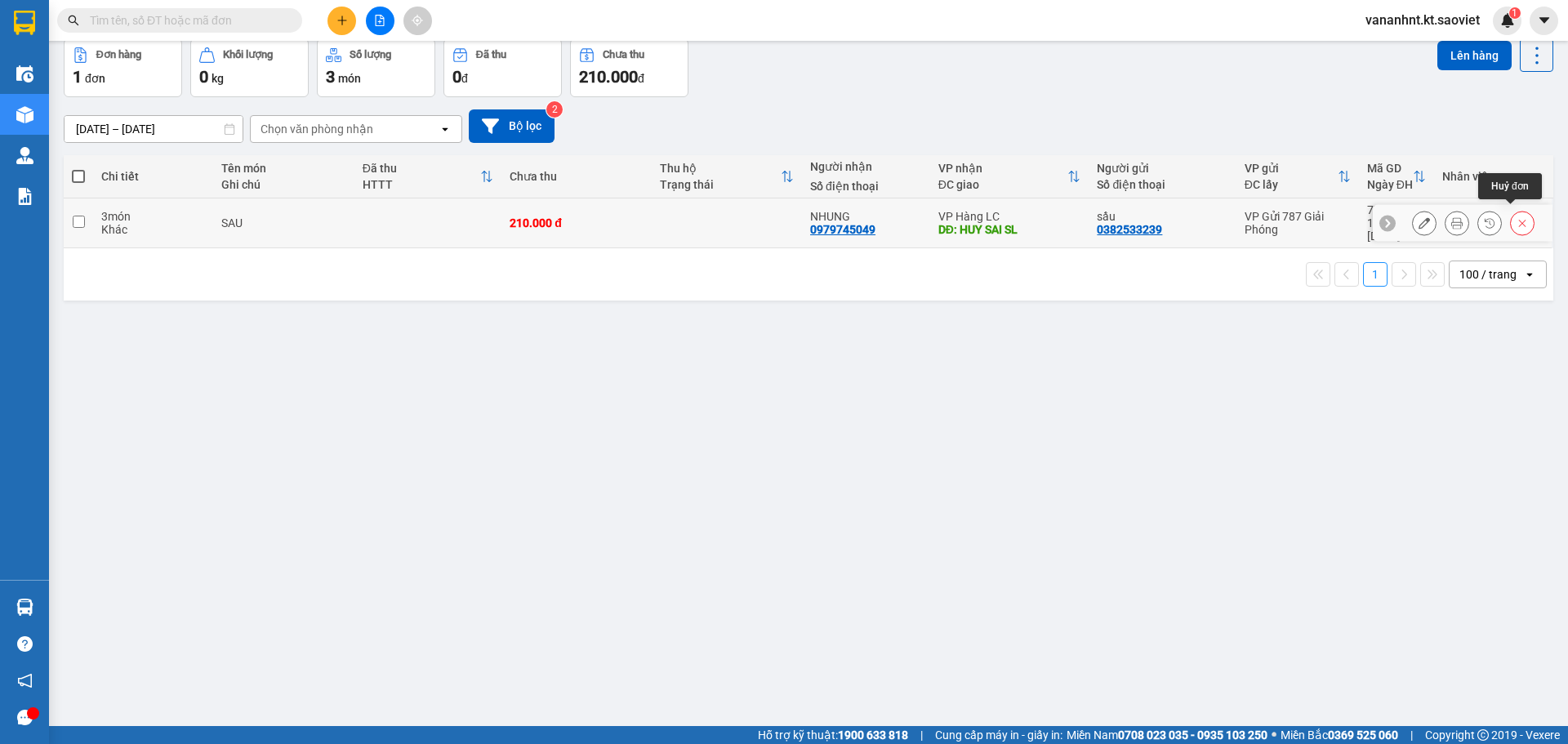
click at [1511, 211] on button at bounding box center [1522, 223] width 23 height 29
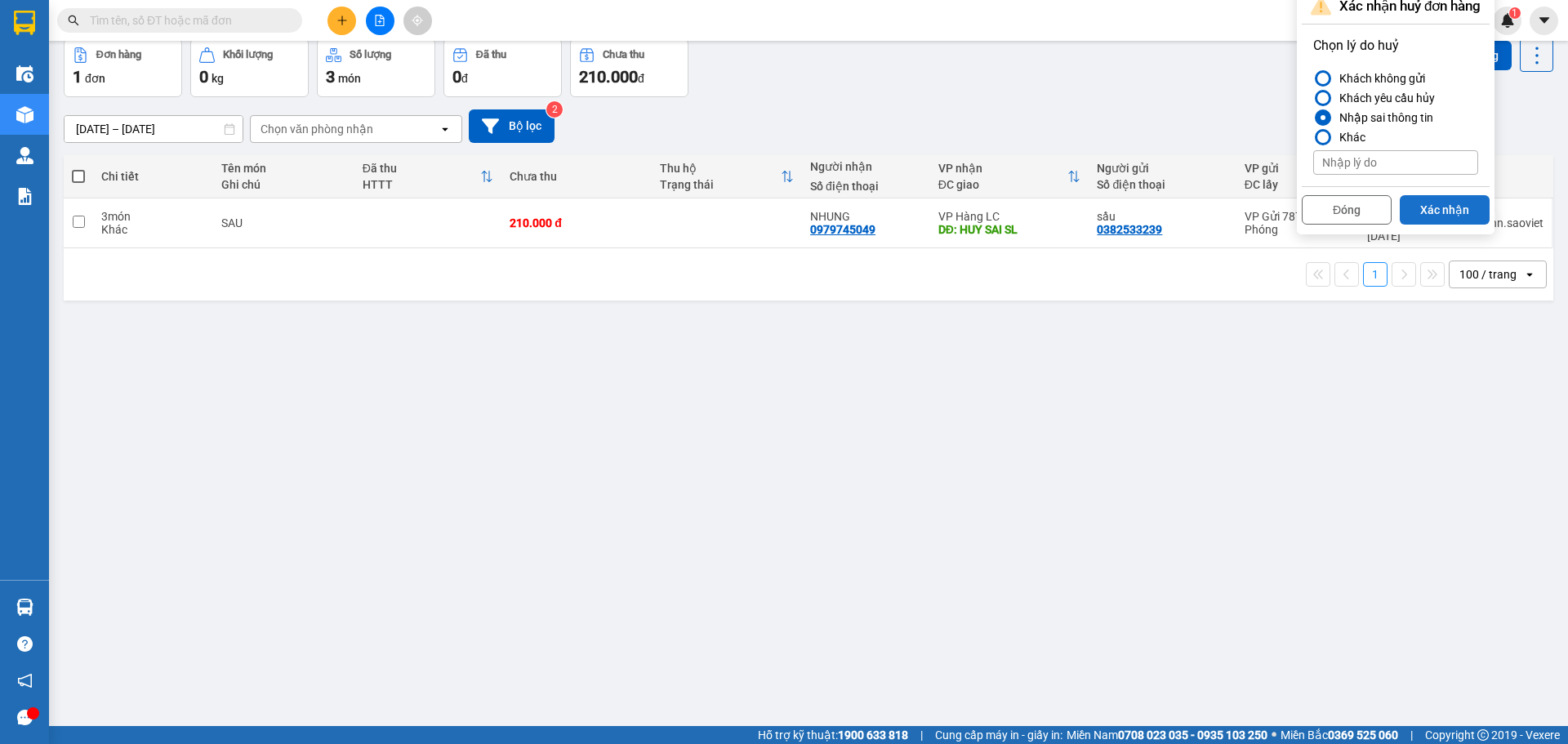
click at [1459, 199] on button "Xác nhận" at bounding box center [1444, 210] width 90 height 30
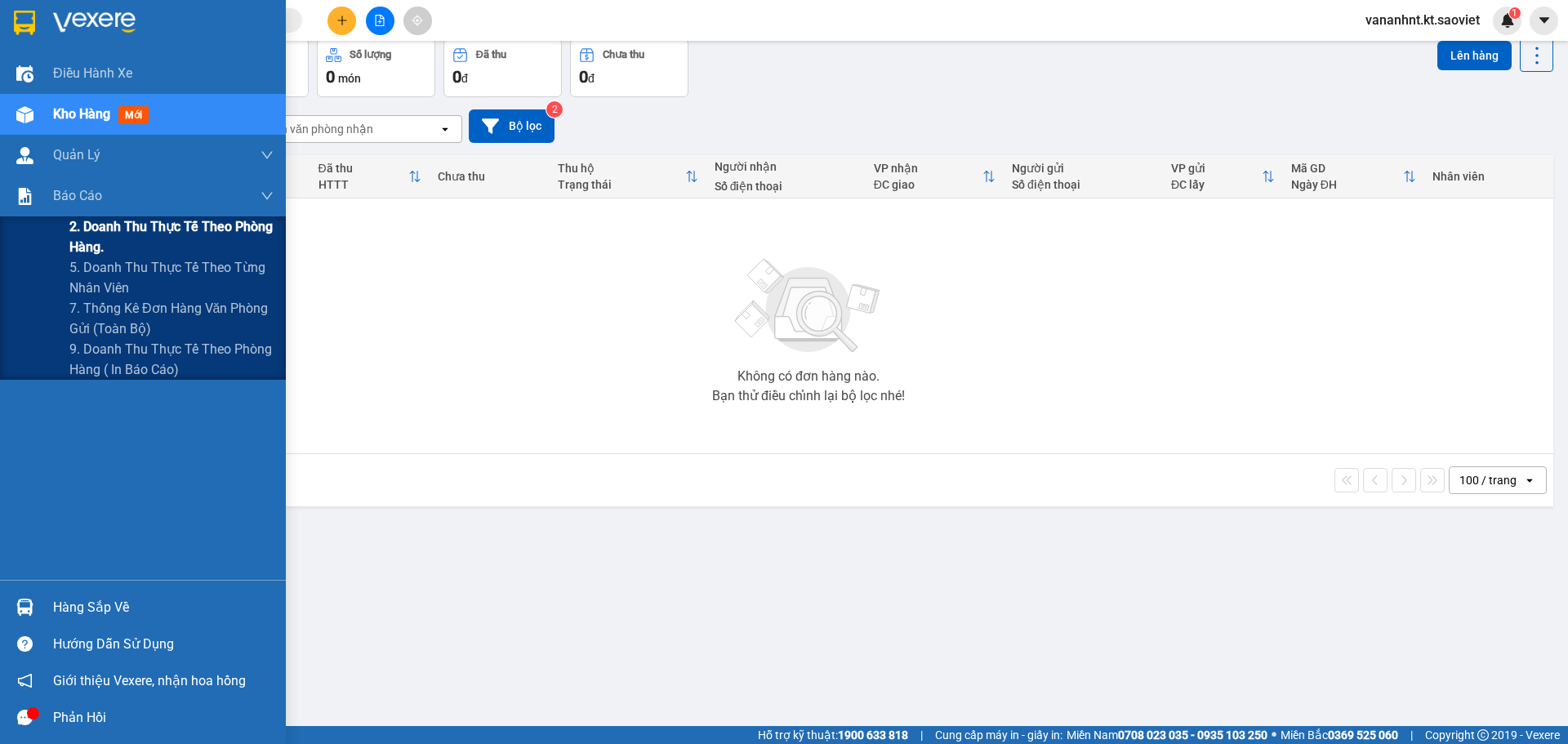
click at [144, 235] on span "2. Doanh thu thực tế theo phòng hàng." at bounding box center [172, 237] width 205 height 41
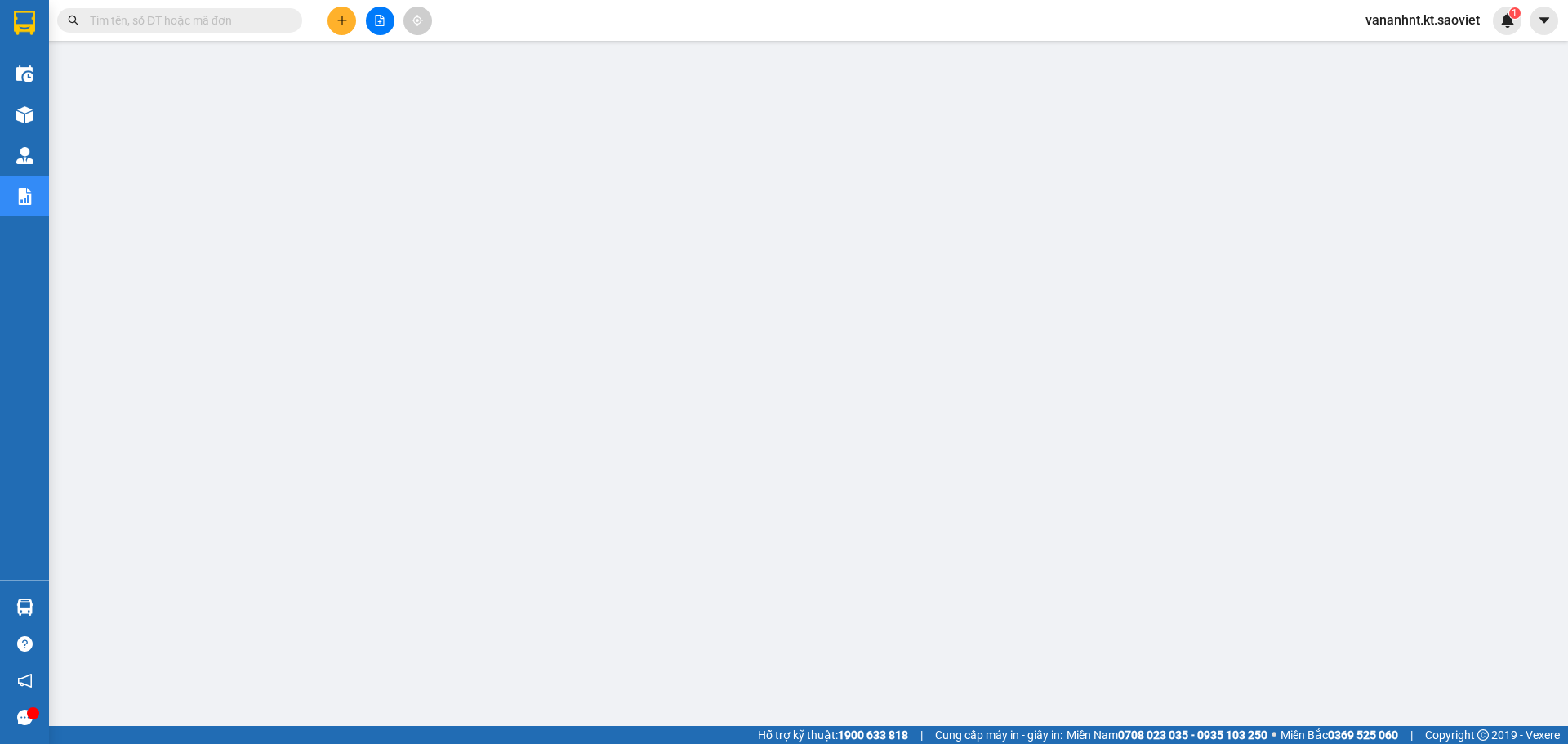
paste input "W5YX6NKT"
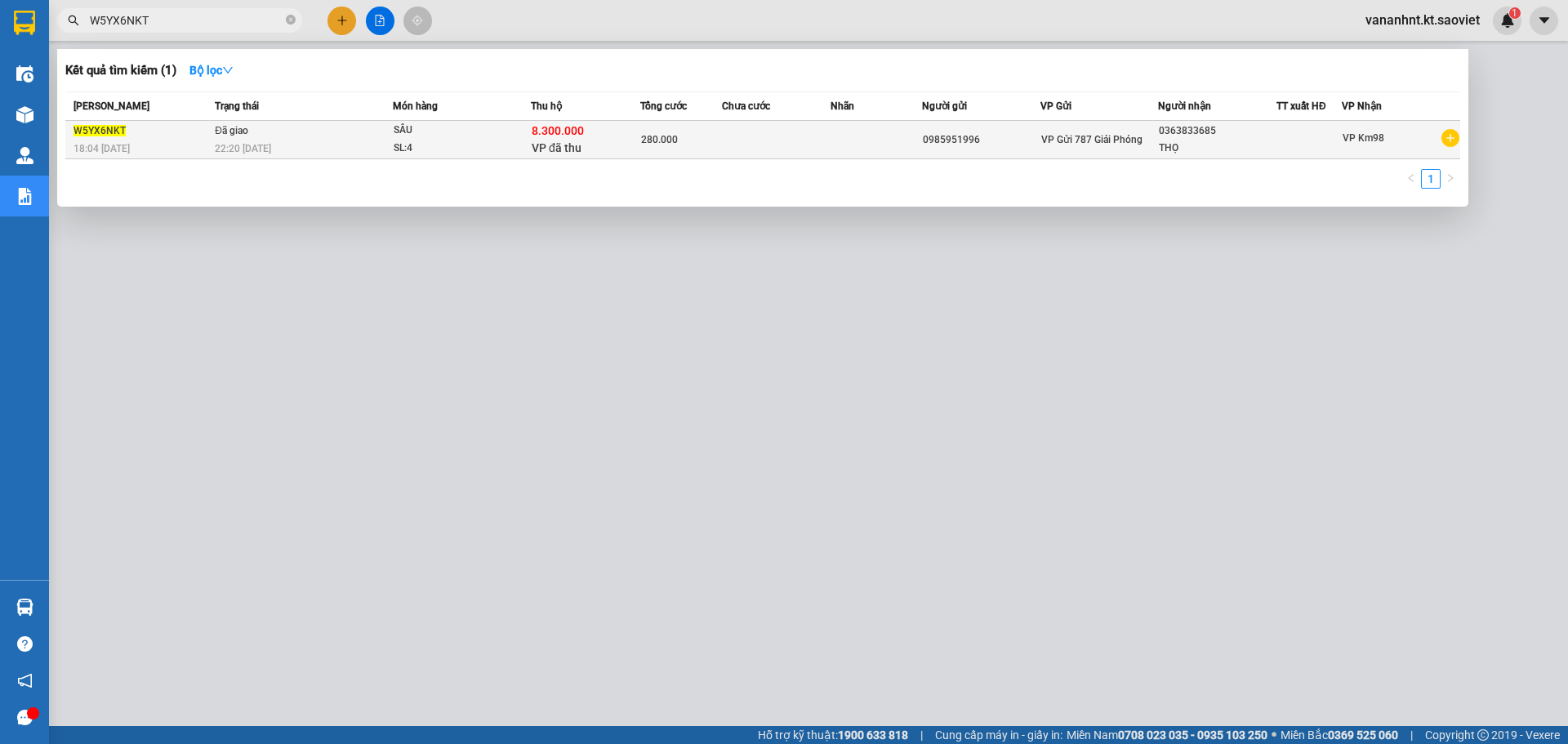
type input "W5YX6NKT"
click at [673, 134] on span "280.000" at bounding box center [659, 140] width 37 height 11
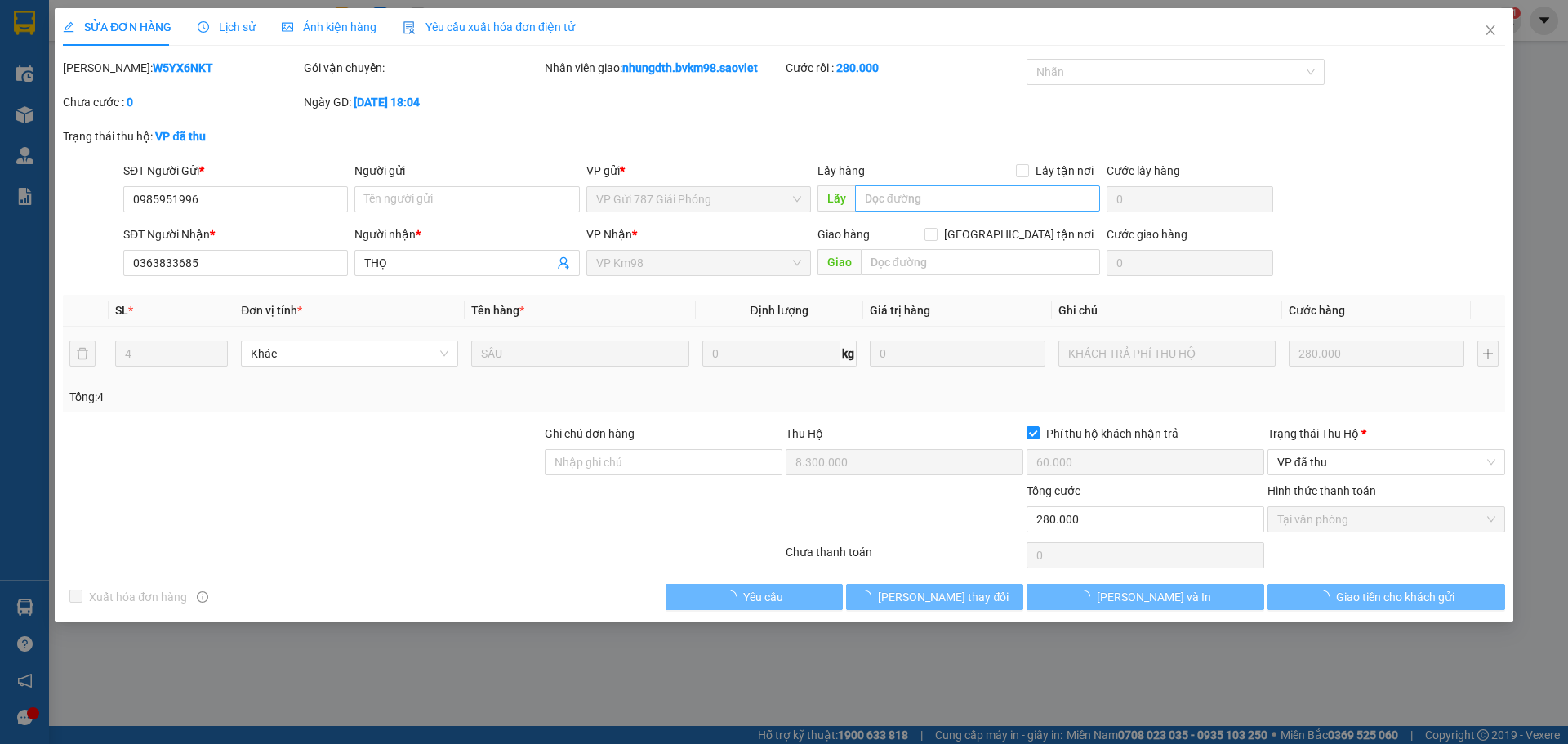
type input "0985951996"
type input "0363833685"
type input "THỌ"
type input "8.300.000"
type input "60.000"
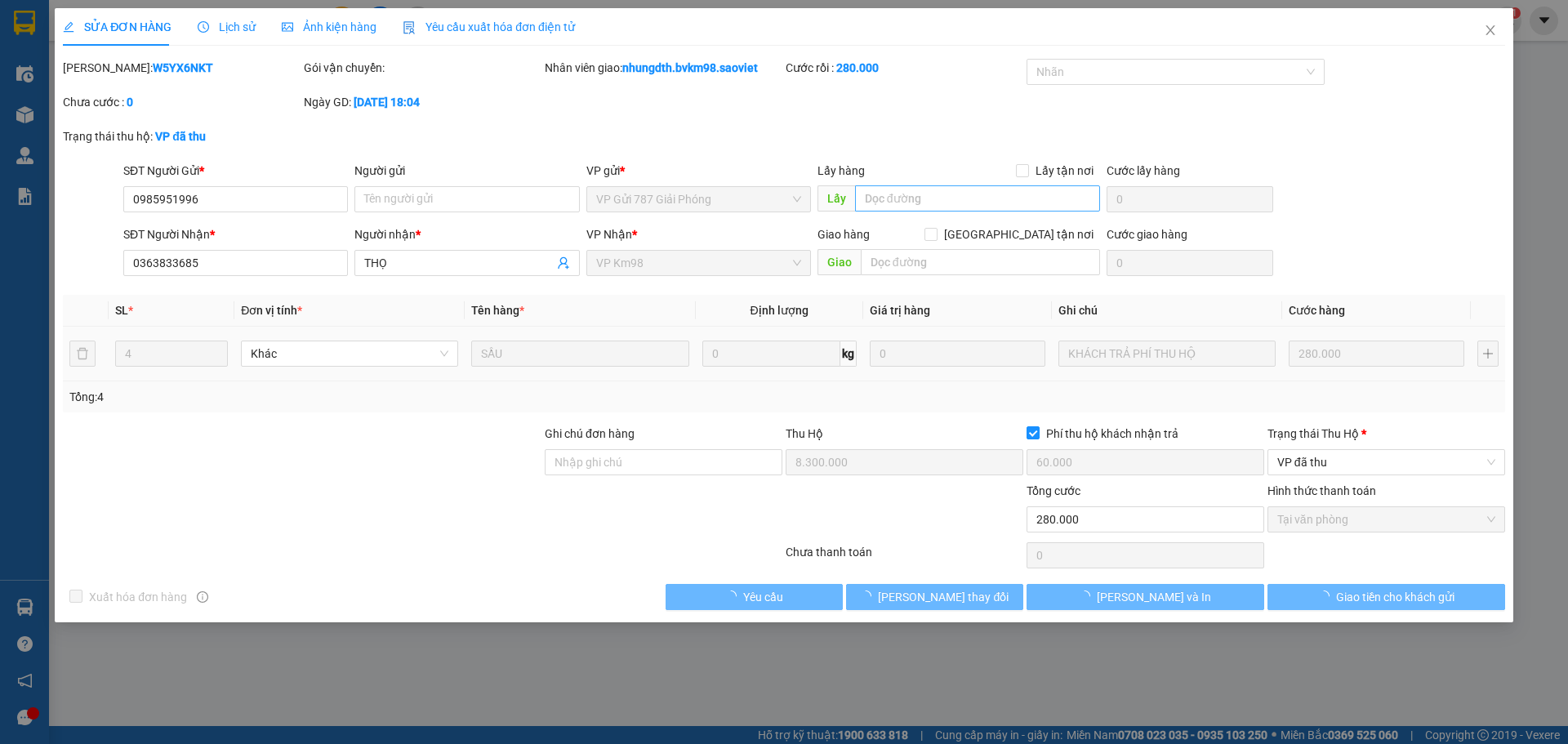
type input "280.000"
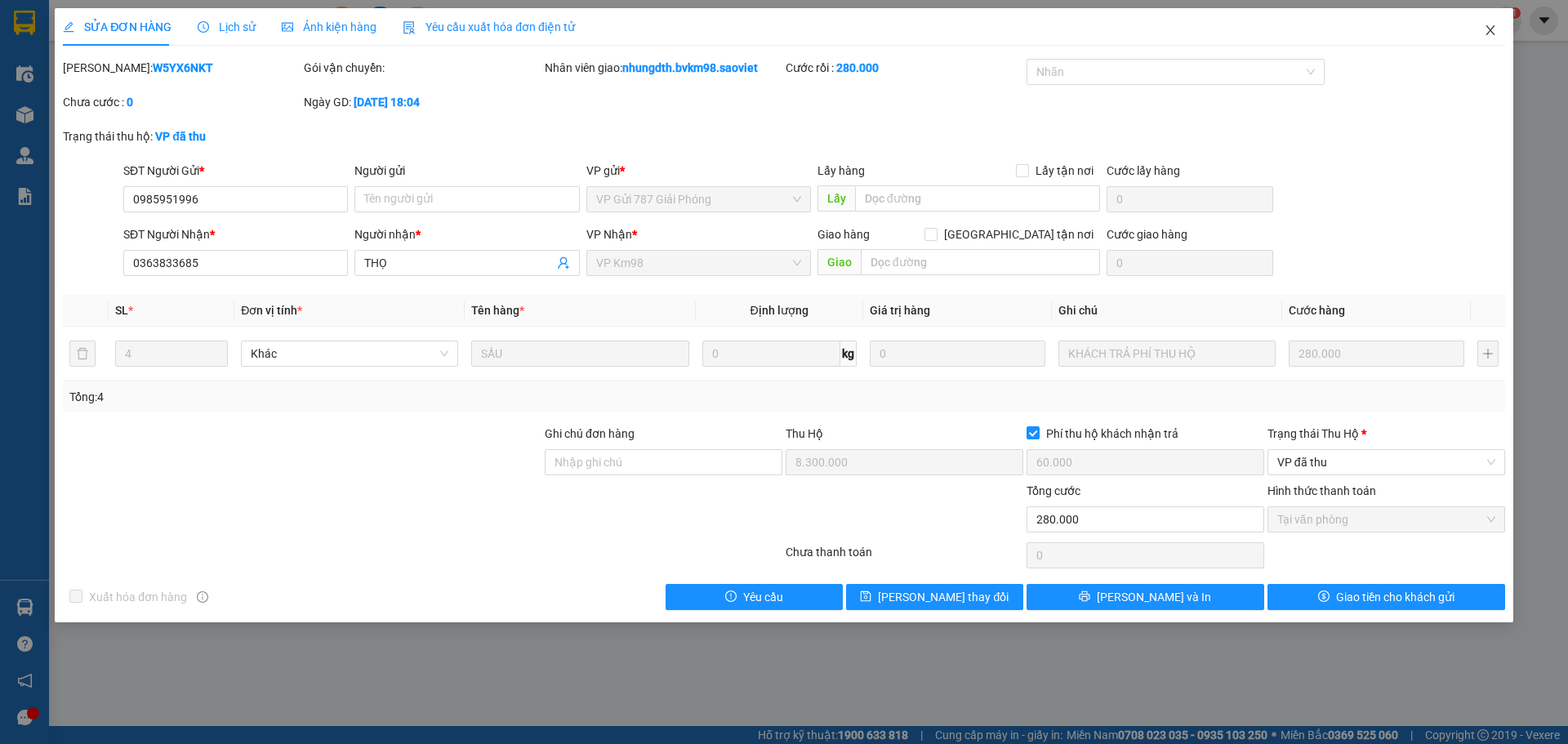
click at [1491, 29] on icon "close" at bounding box center [1491, 30] width 13 height 13
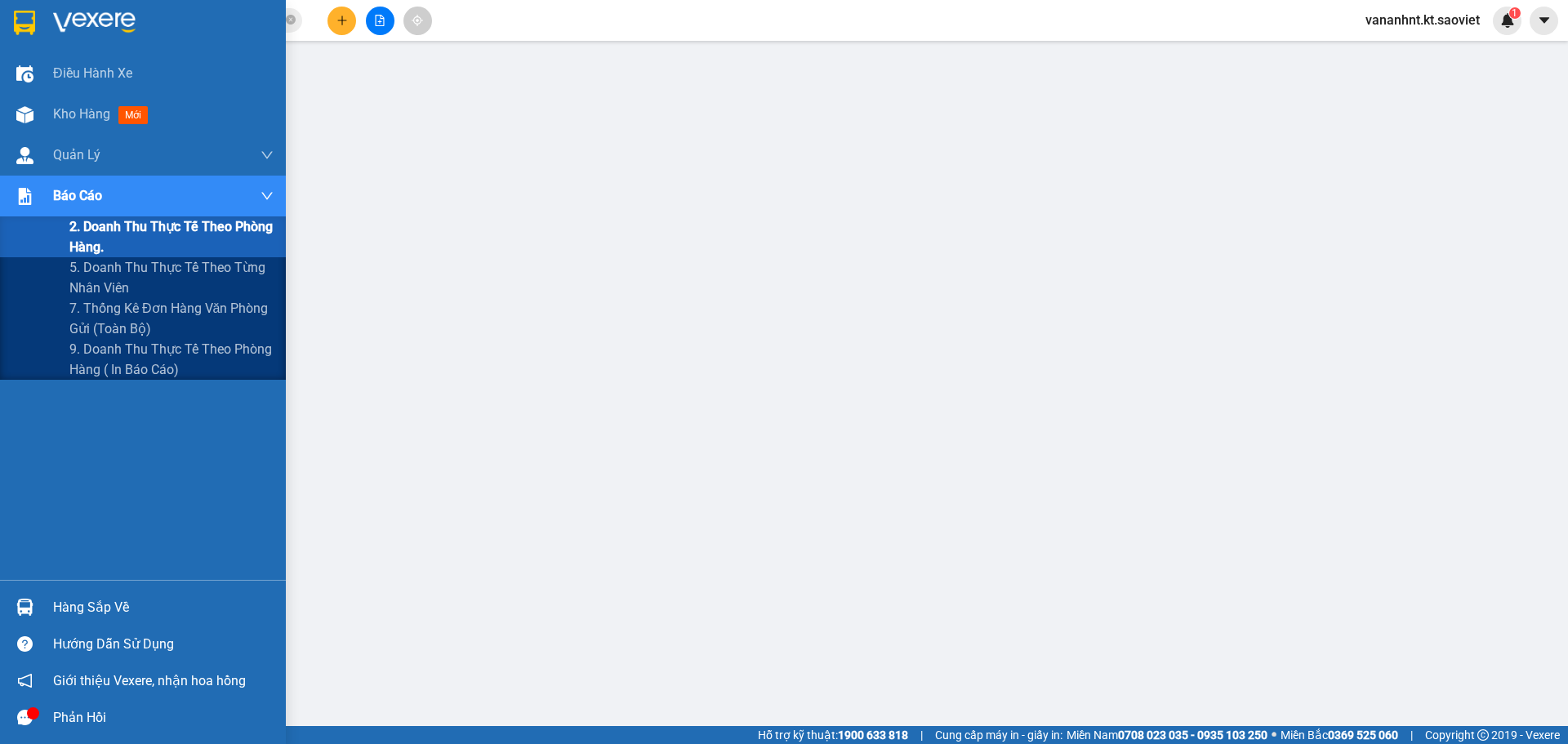
click at [81, 228] on span "2. Doanh thu thực tế theo phòng hàng." at bounding box center [172, 237] width 205 height 41
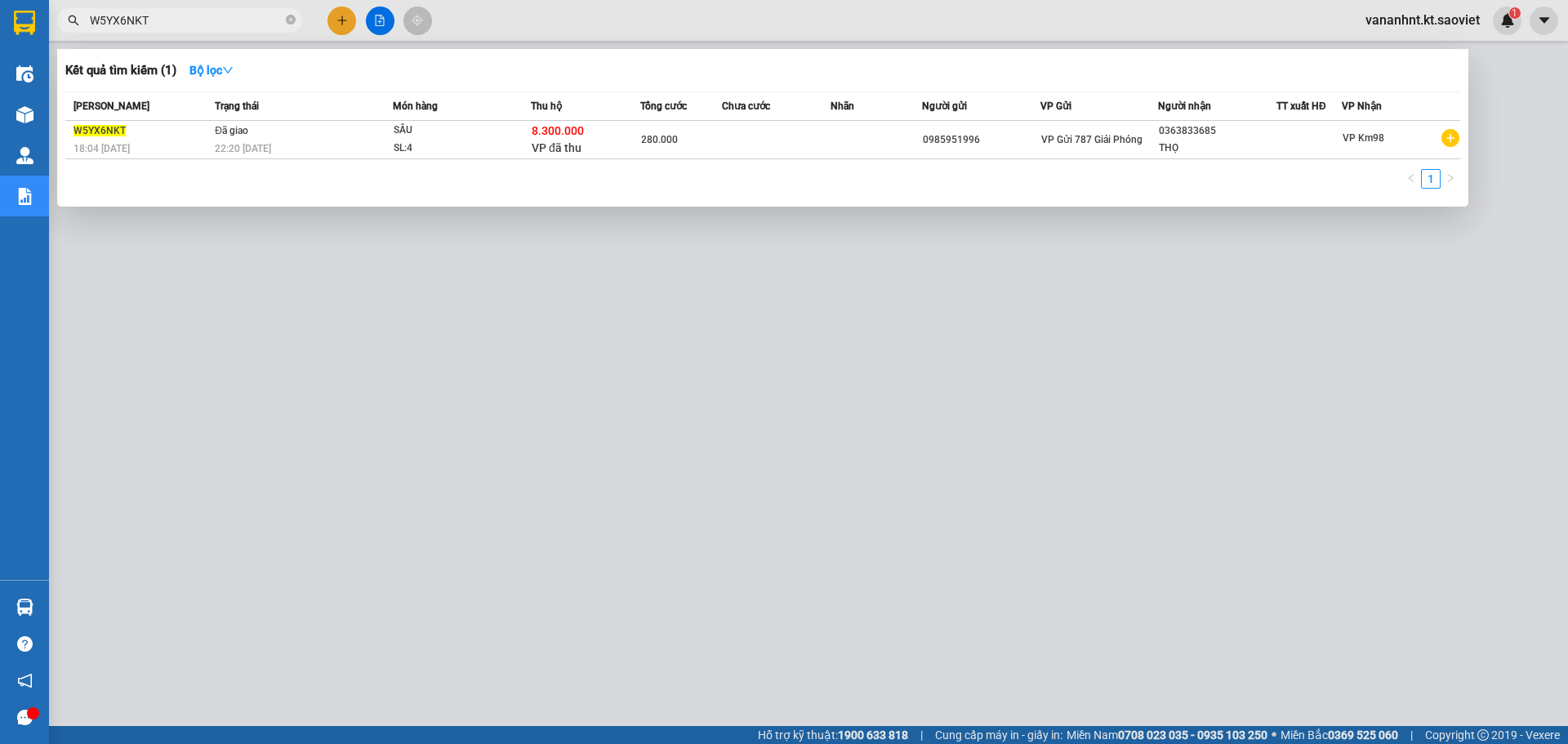
click at [131, 25] on input "W5YX6NKT" at bounding box center [186, 20] width 193 height 18
drag, startPoint x: 531, startPoint y: 423, endPoint x: 517, endPoint y: 427, distance: 14.6
drag, startPoint x: 517, startPoint y: 427, endPoint x: 509, endPoint y: 419, distance: 11.3
click at [509, 419] on div at bounding box center [784, 372] width 1568 height 744
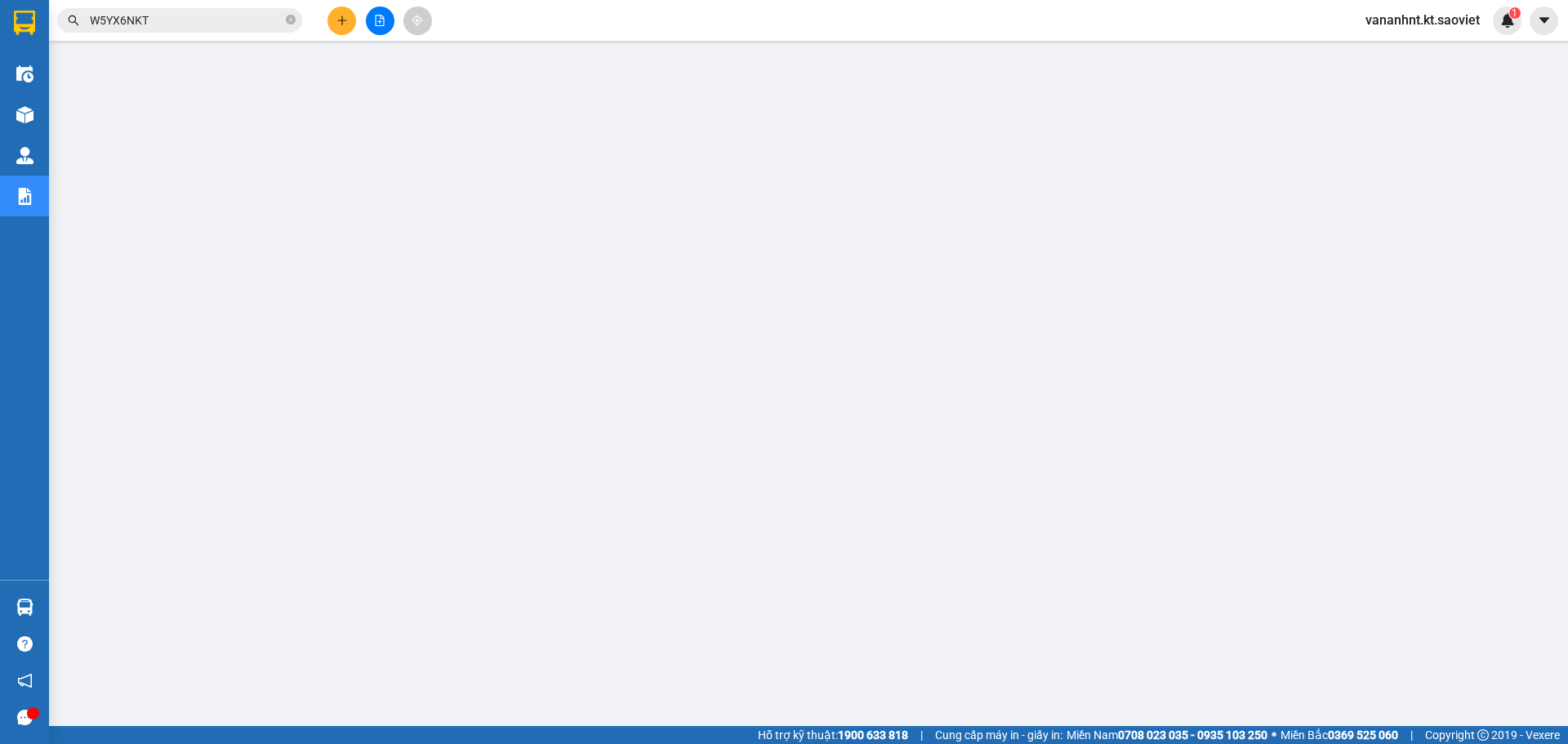
click at [125, 17] on input "W5YX6NKT" at bounding box center [186, 20] width 193 height 18
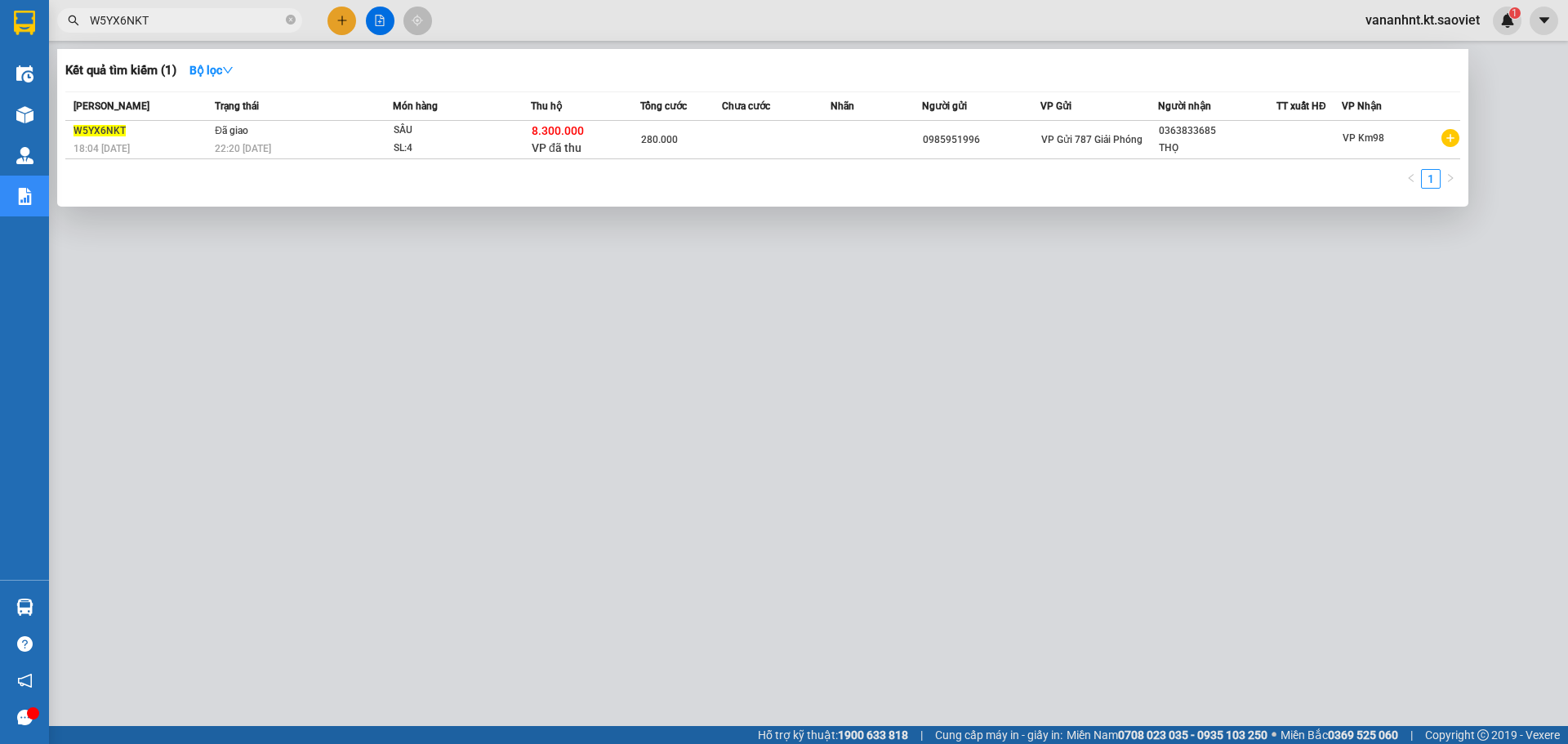
click at [125, 17] on input "W5YX6NKT" at bounding box center [186, 20] width 193 height 18
paste input "VDQ644NZ"
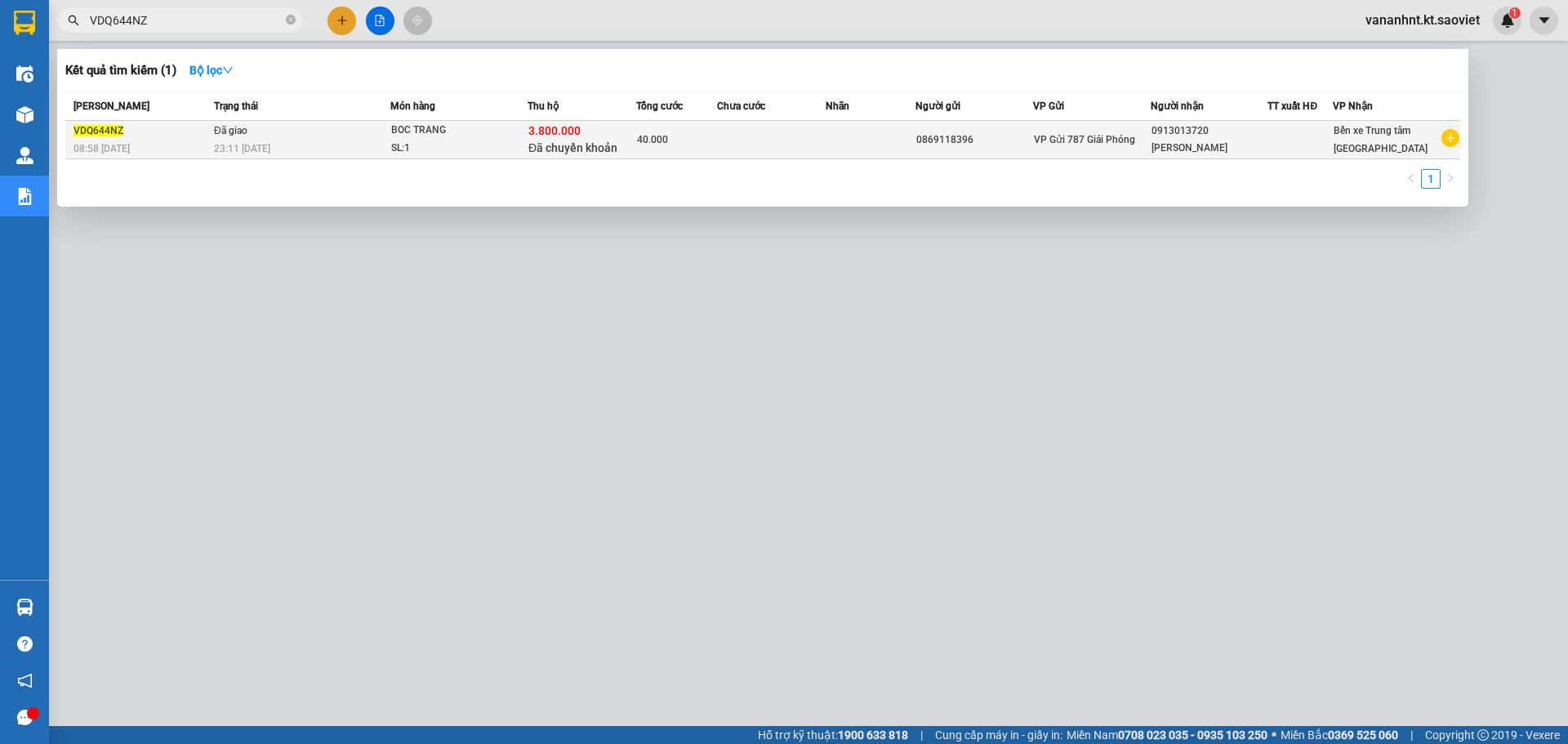
type input "VDQ644NZ"
click at [532, 156] on div "3.800.000 Đã chuyển khoản" at bounding box center [581, 140] width 107 height 34
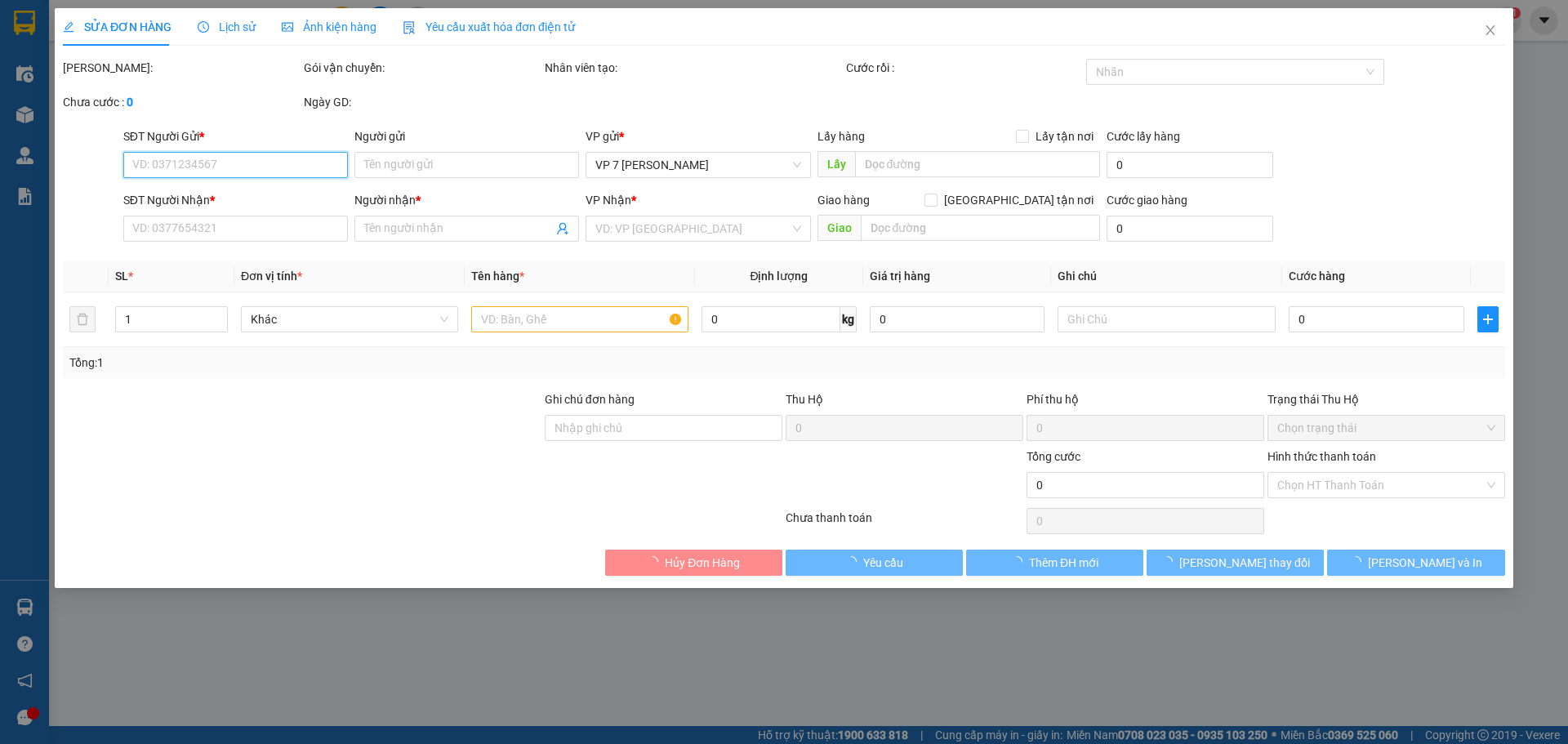
type input "0869118396"
type input "0913013720"
type input "[PERSON_NAME]"
type input "3.800.000"
type input "40.000"
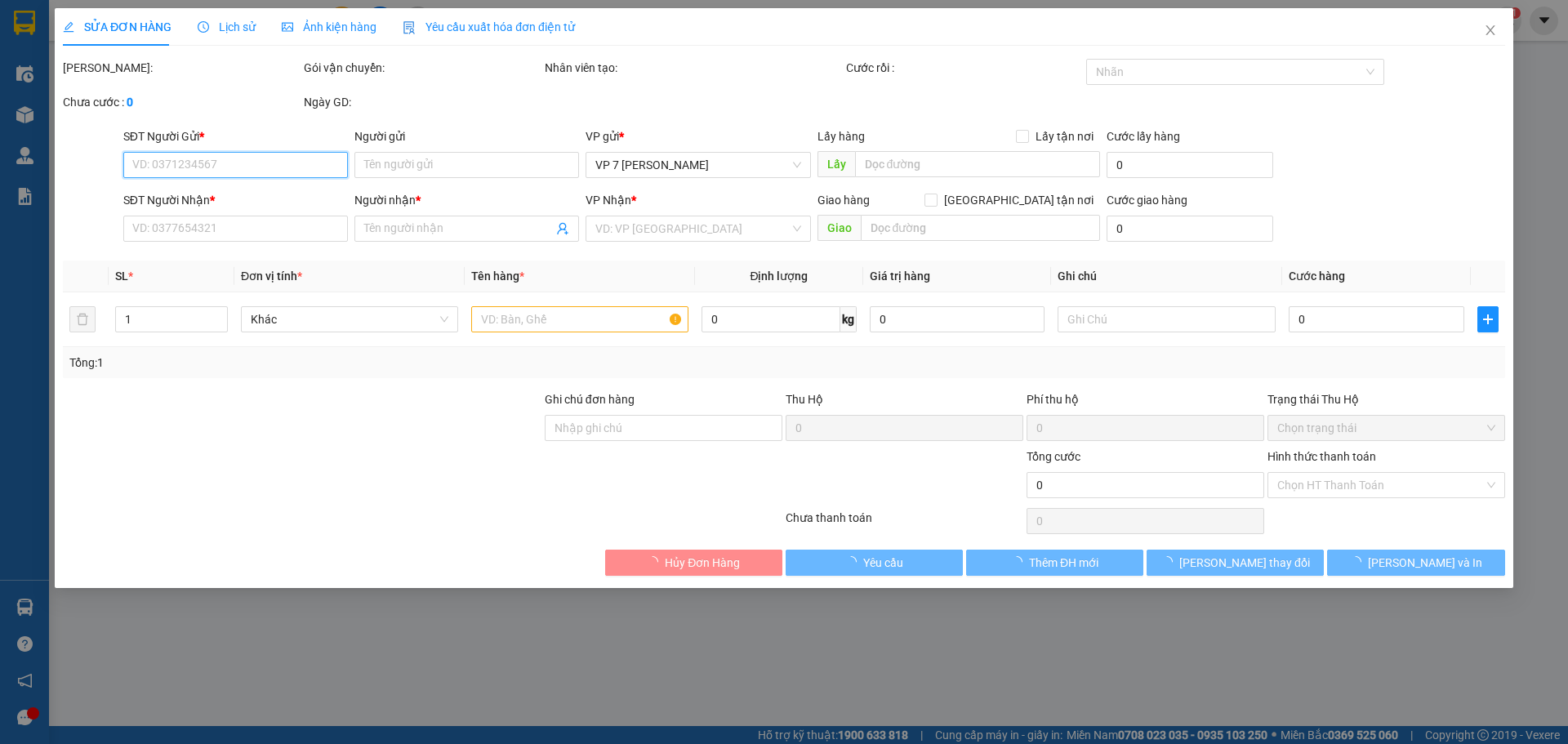
type input "40.000"
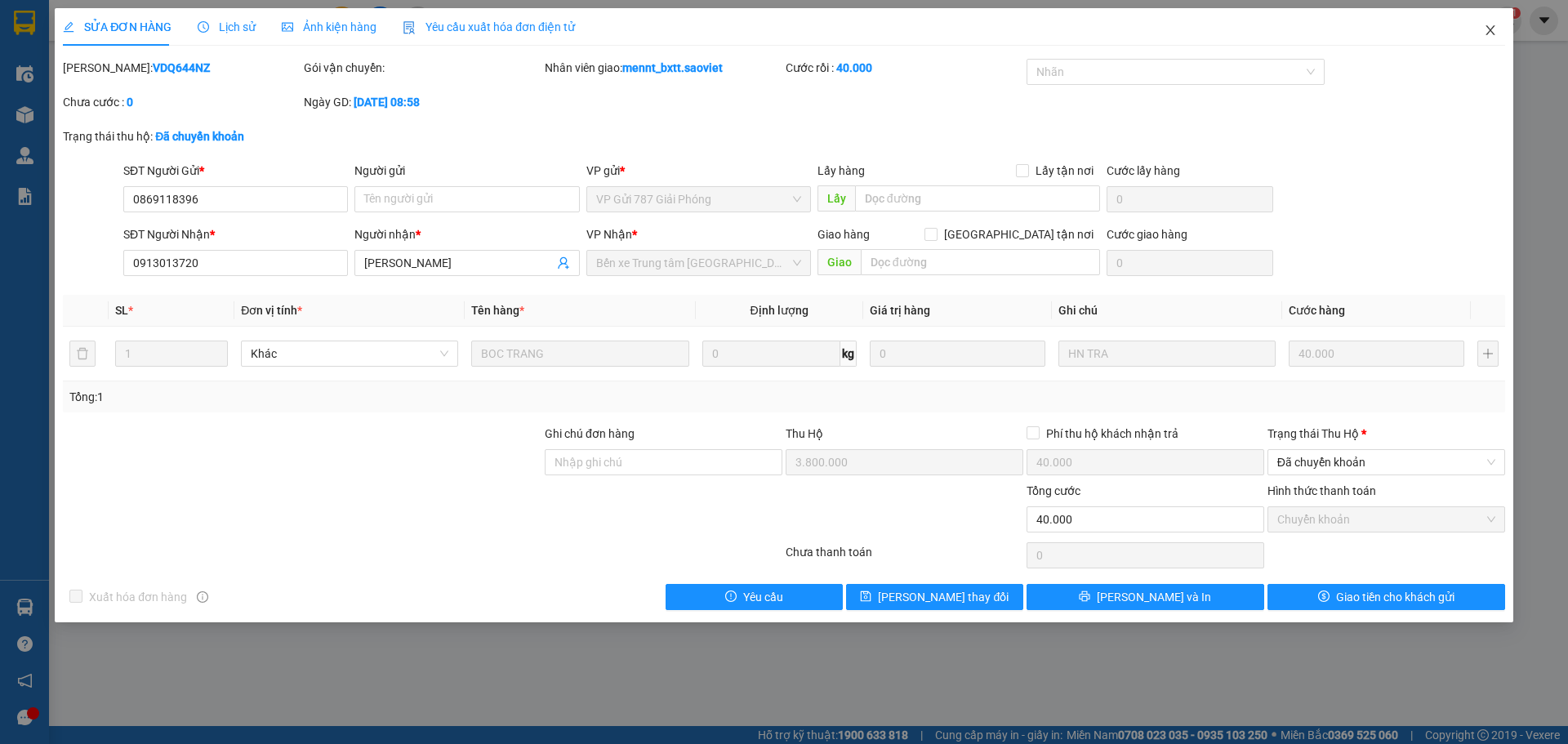
click at [1495, 33] on icon "close" at bounding box center [1491, 30] width 13 height 13
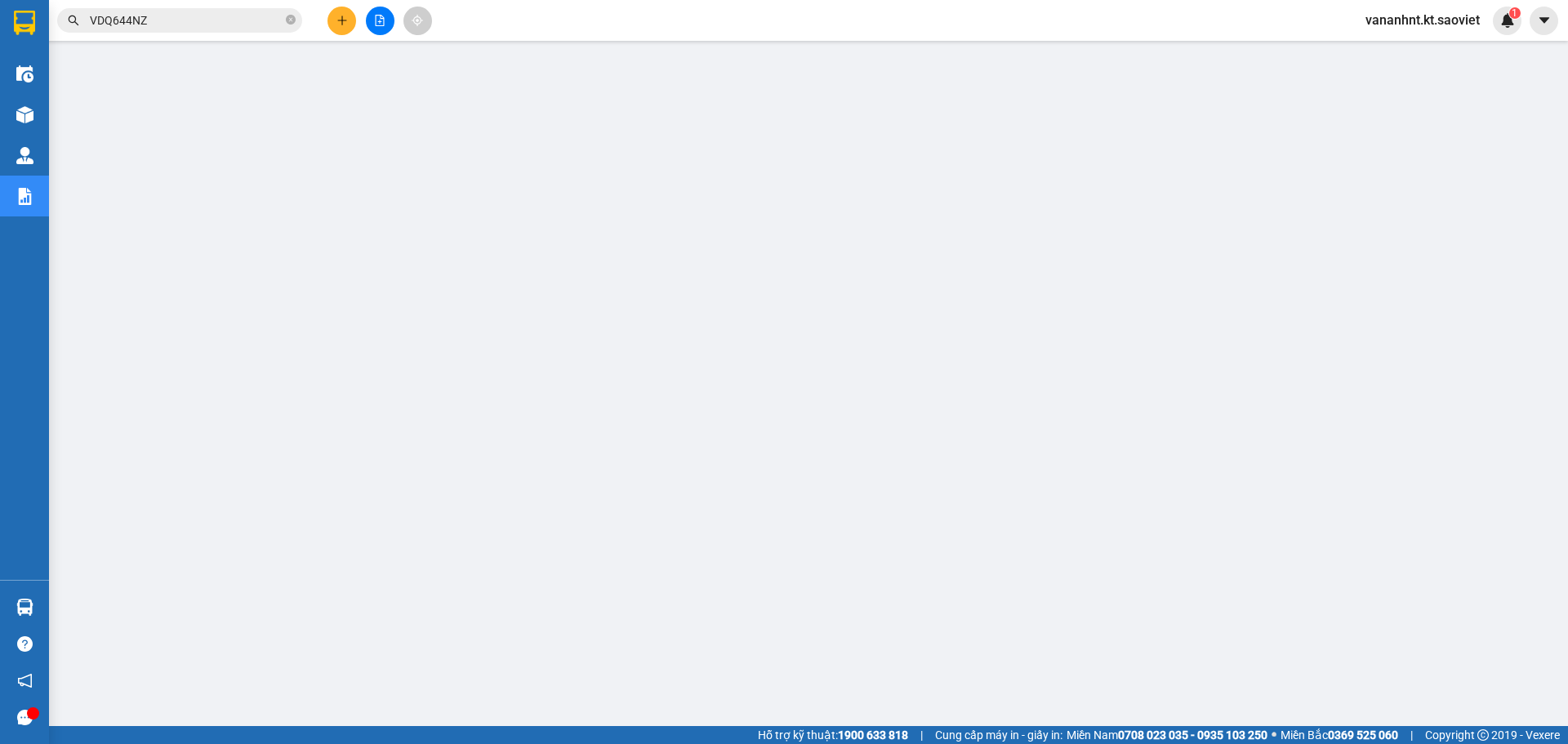
click at [113, 18] on input "VDQ644NZ" at bounding box center [186, 20] width 193 height 18
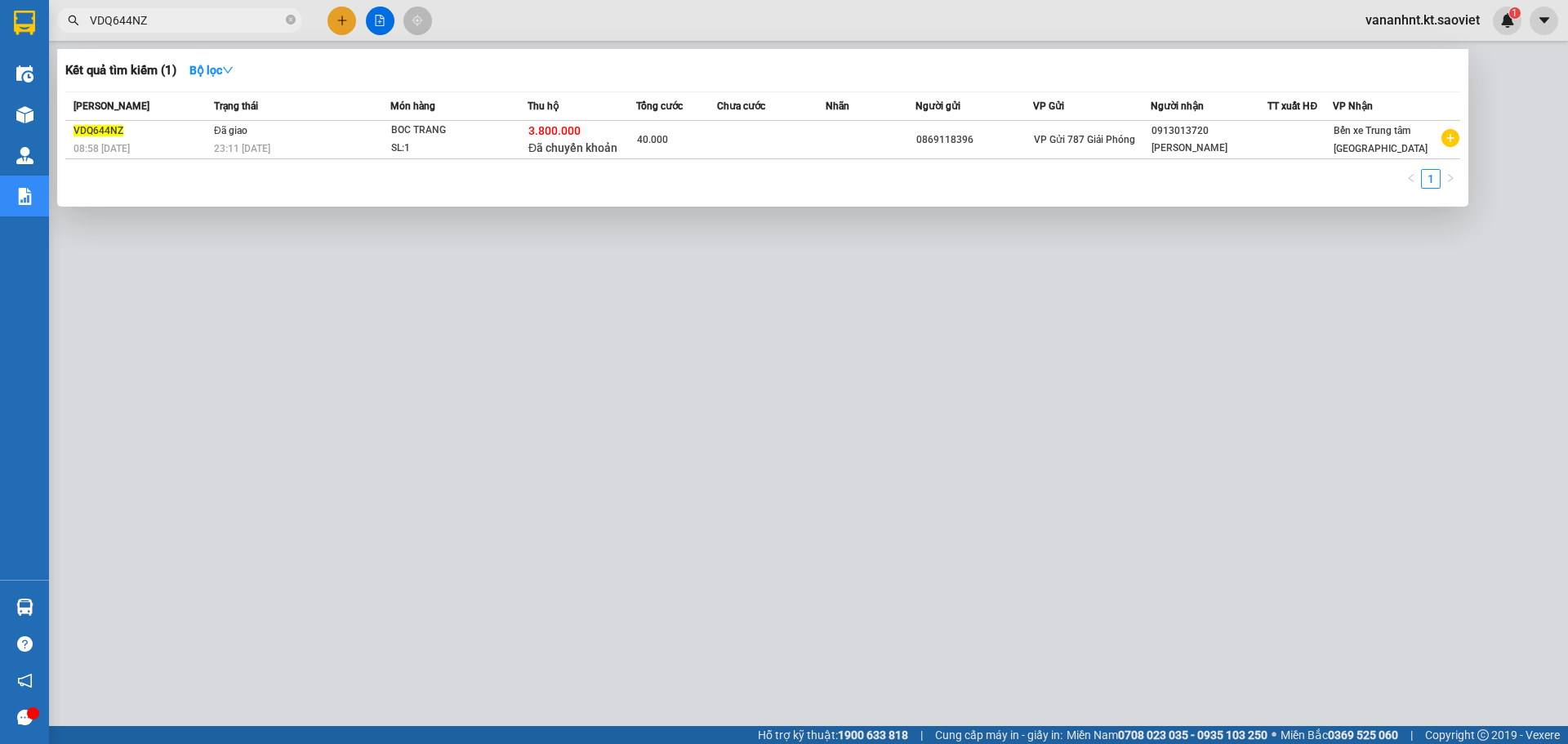
click at [113, 18] on input "VDQ644NZ" at bounding box center [186, 20] width 193 height 18
paste input "IMA9RJA"
type input "VIMA9RJA"
click at [542, 150] on span "VP đã thu" at bounding box center [557, 148] width 50 height 13
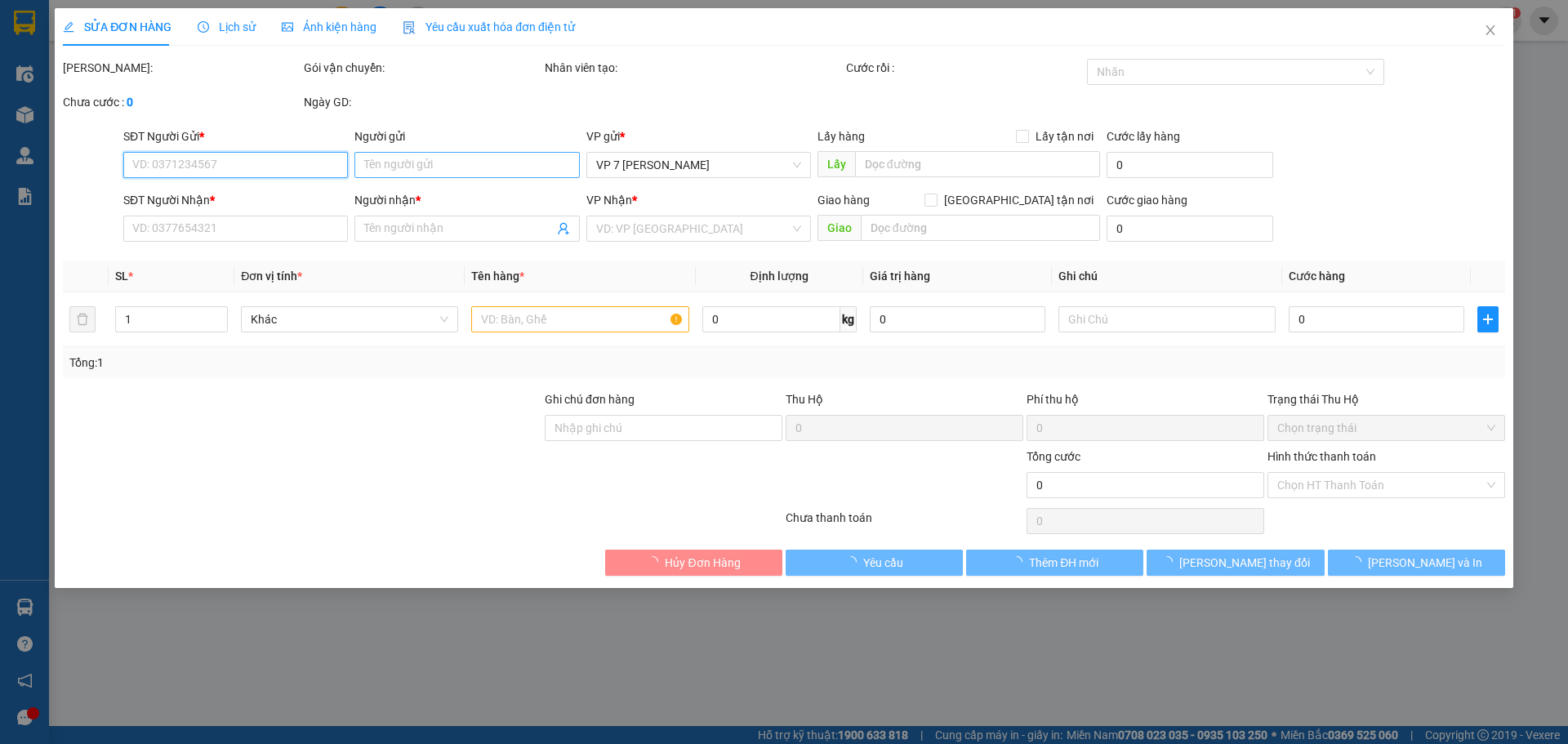
type input "0336039473"
type input "Huyền"
type input "0949331995"
type input "[PERSON_NAME]"
type input "1.100.000"
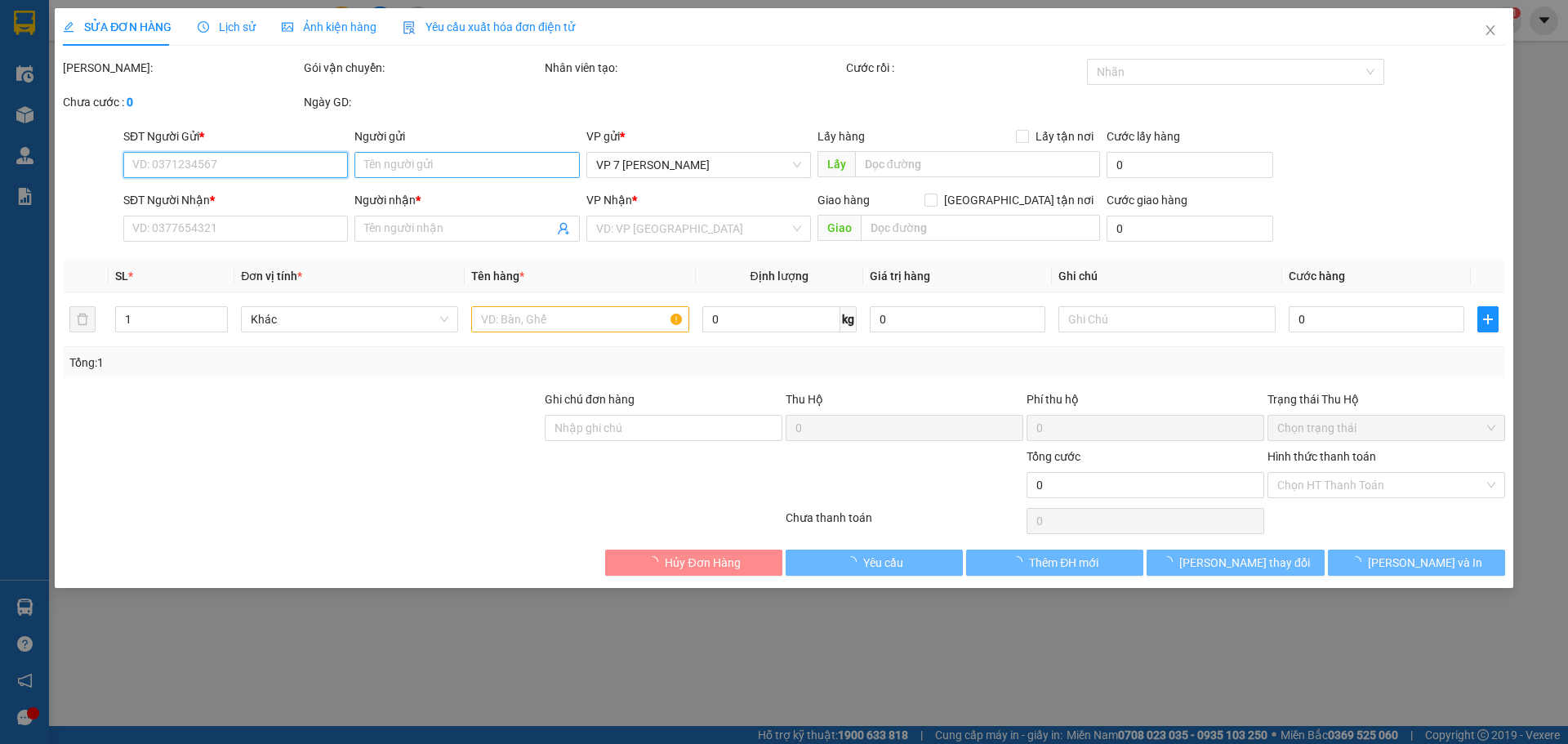
type input "30.000"
type input "50.000"
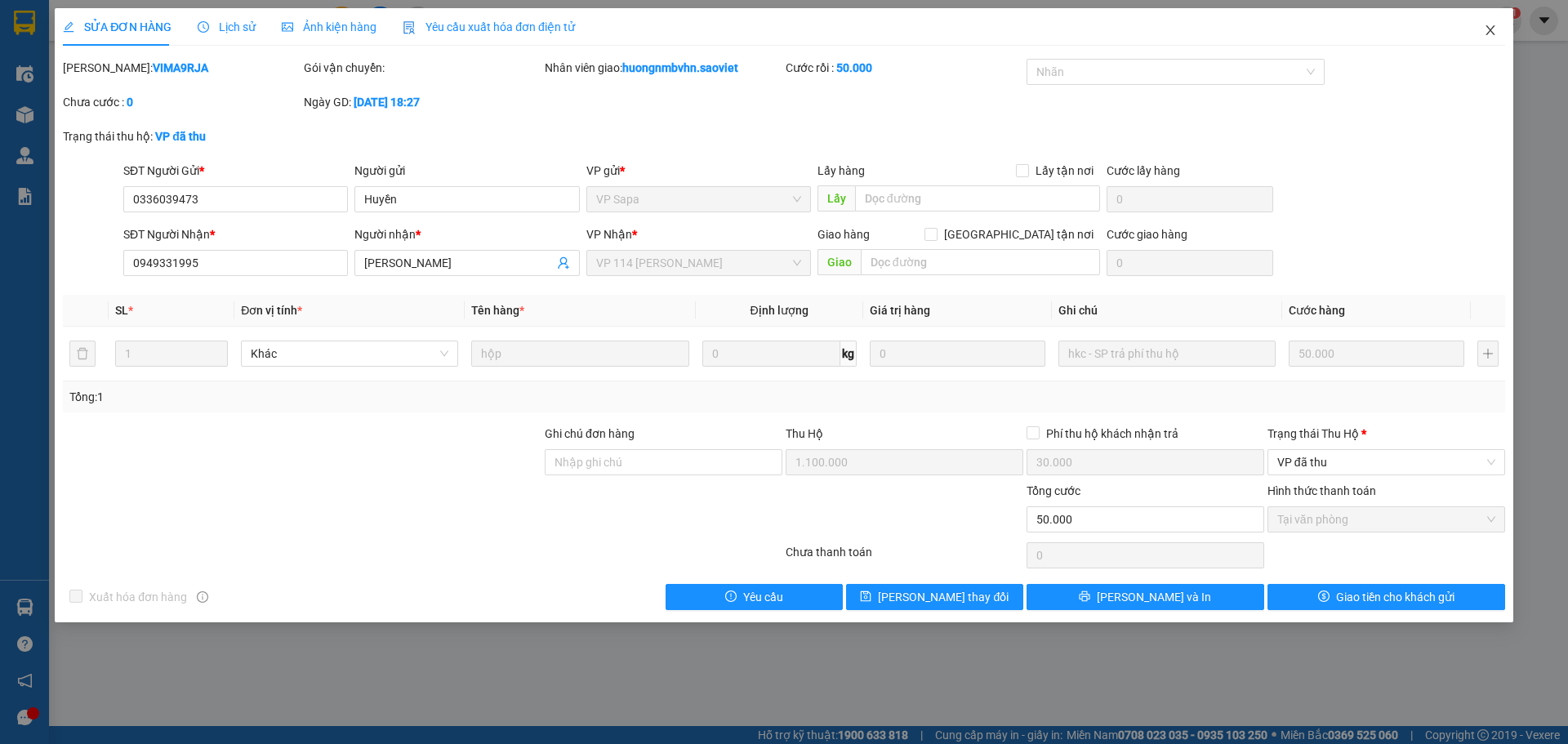
click at [1489, 30] on icon "close" at bounding box center [1491, 30] width 13 height 13
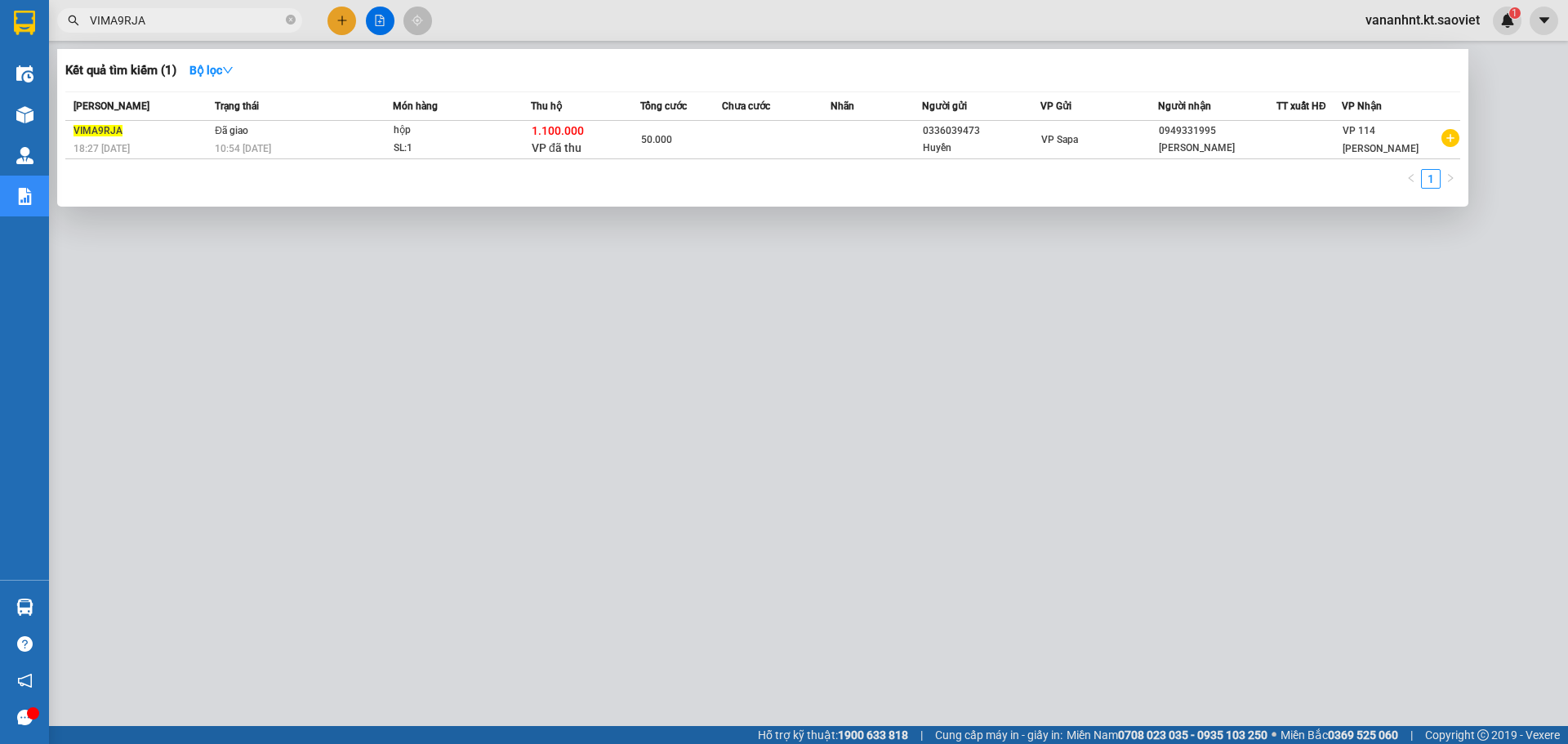
click at [107, 21] on input "VIMA9RJA" at bounding box center [186, 20] width 193 height 18
paste input "9CF5LHR7"
type input "9CF5LHR7"
click at [444, 317] on div at bounding box center [784, 372] width 1568 height 744
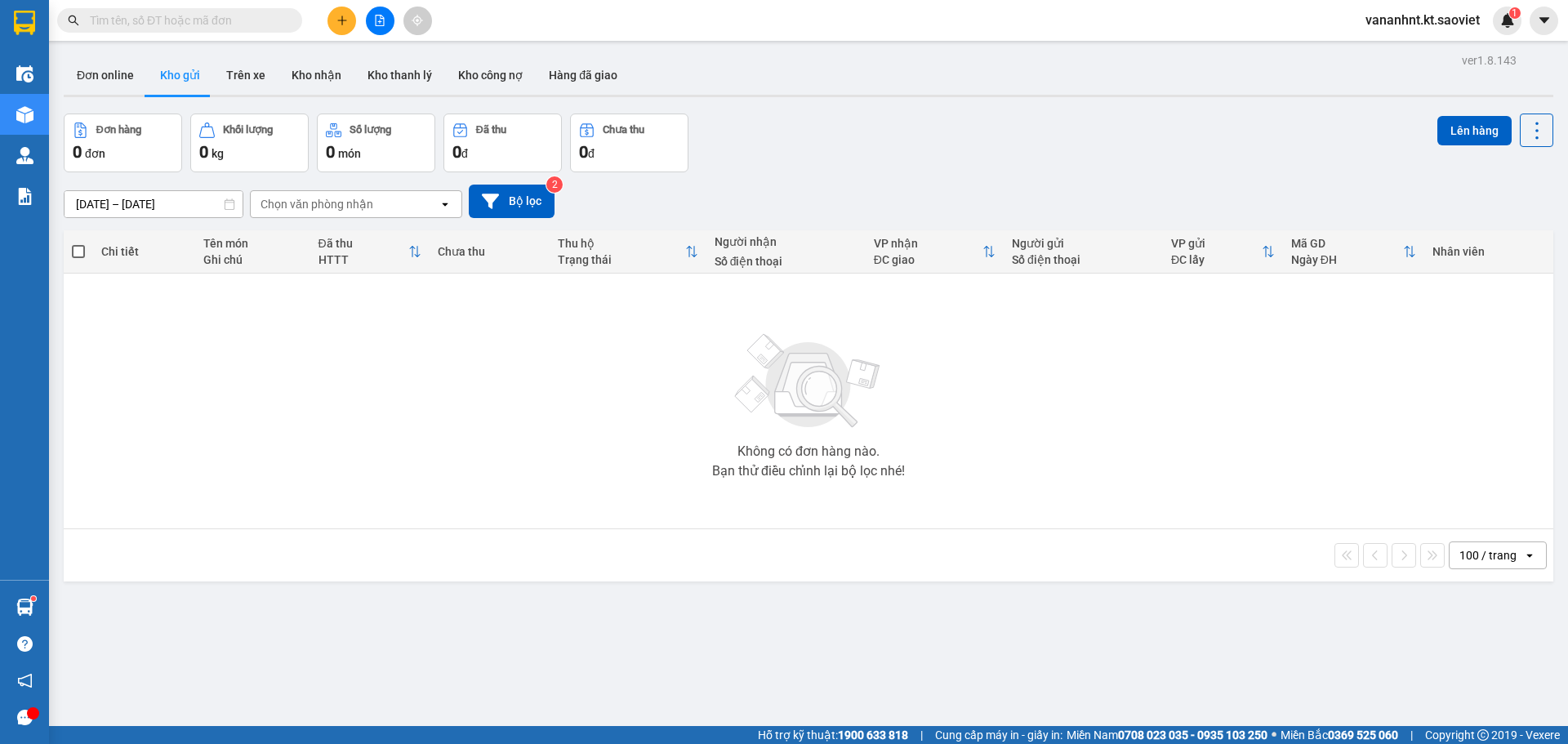
paste input "VIMA9RJA"
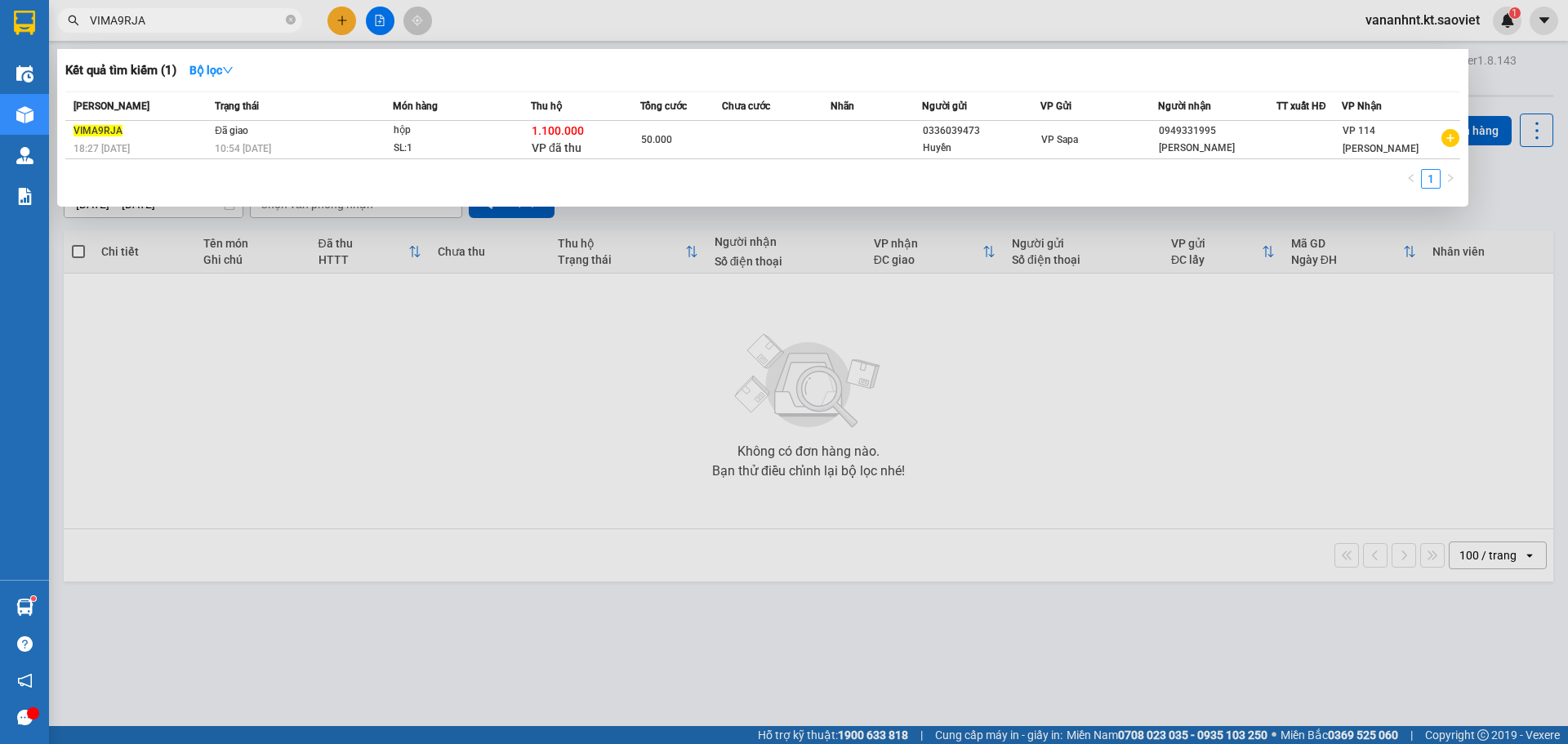
type input "VIMA9RJA"
click at [480, 158] on td "hộp SL: 1" at bounding box center [461, 140] width 138 height 38
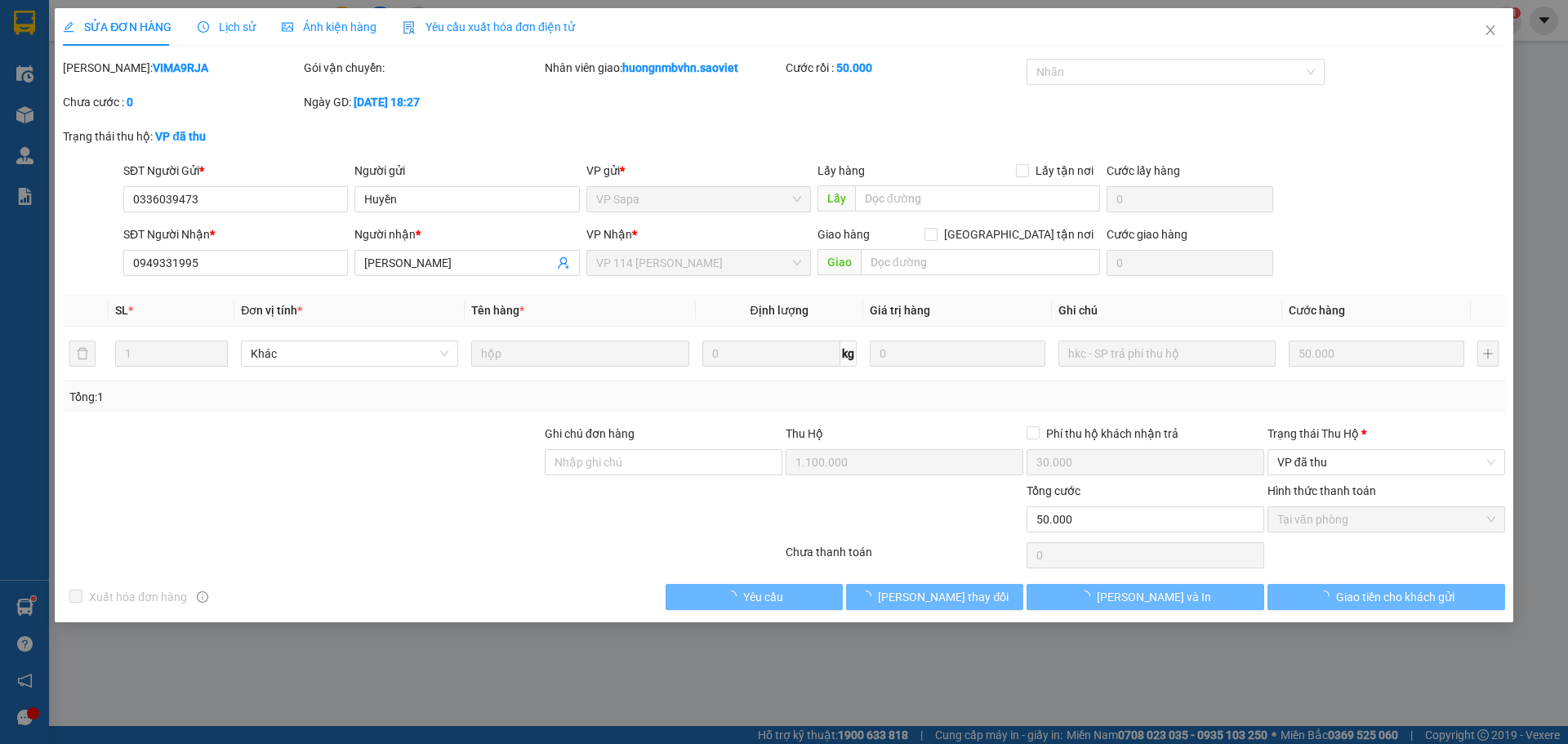
type input "0336039473"
type input "Huyền"
type input "0949331995"
type input "[PERSON_NAME]"
type input "1.100.000"
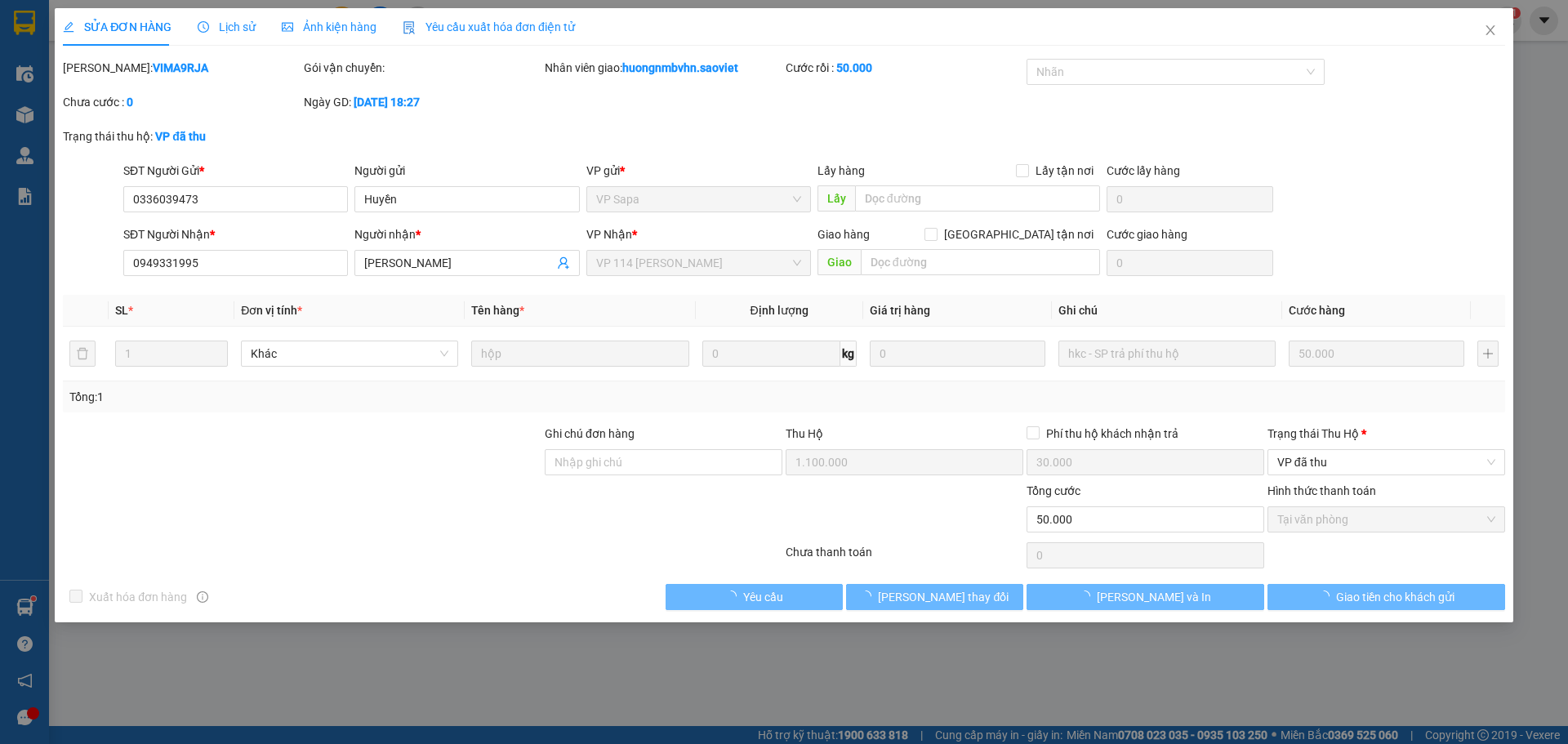
type input "30.000"
type input "50.000"
